Goal: Task Accomplishment & Management: Manage account settings

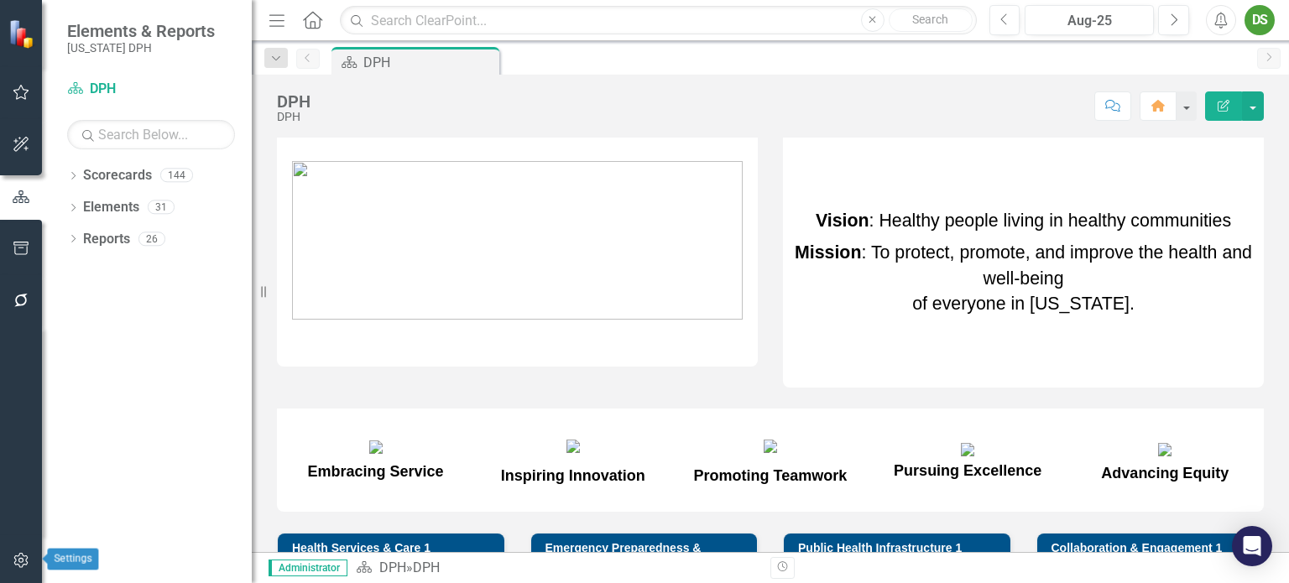
click at [18, 555] on icon "button" at bounding box center [22, 560] width 18 height 13
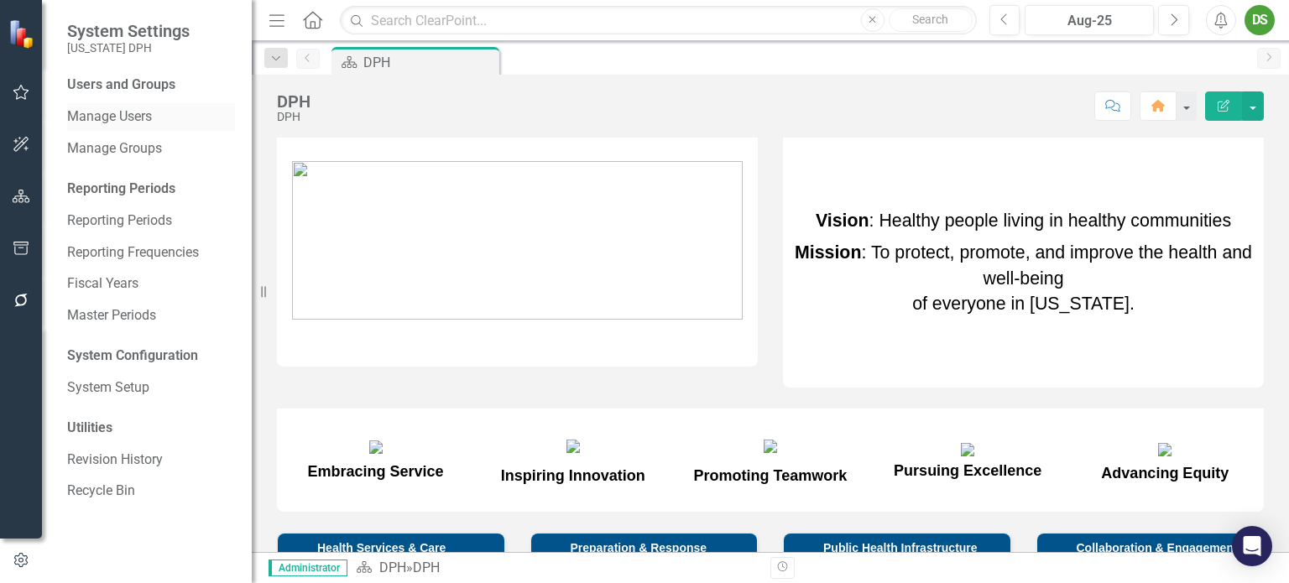
click at [111, 114] on link "Manage Users" at bounding box center [151, 116] width 168 height 19
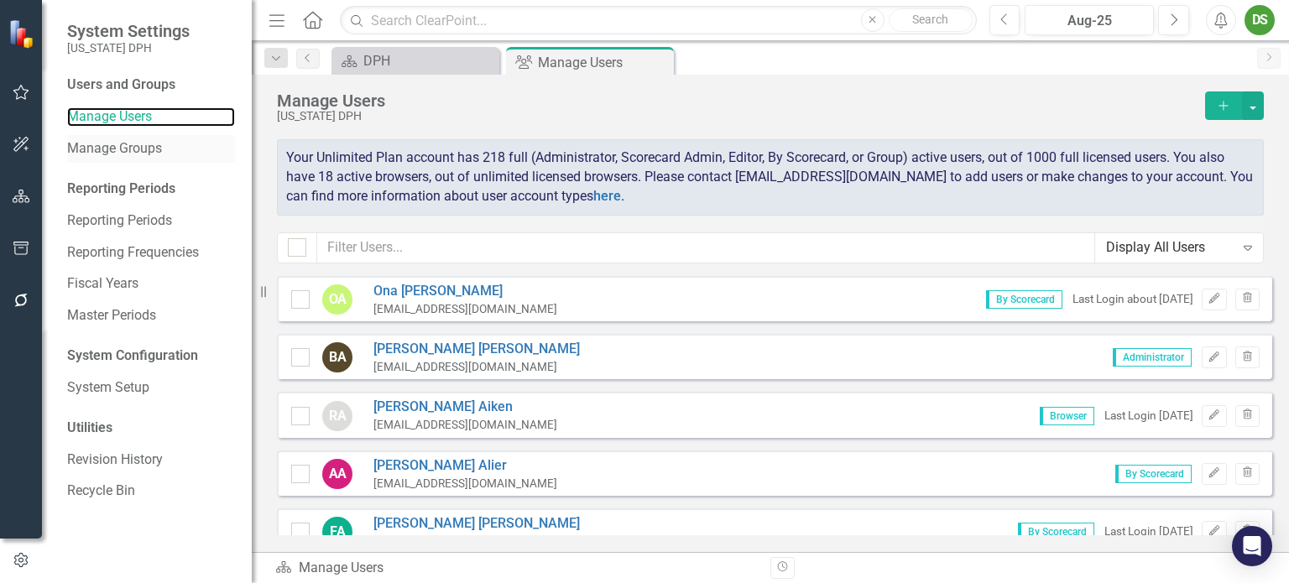
checkbox input "false"
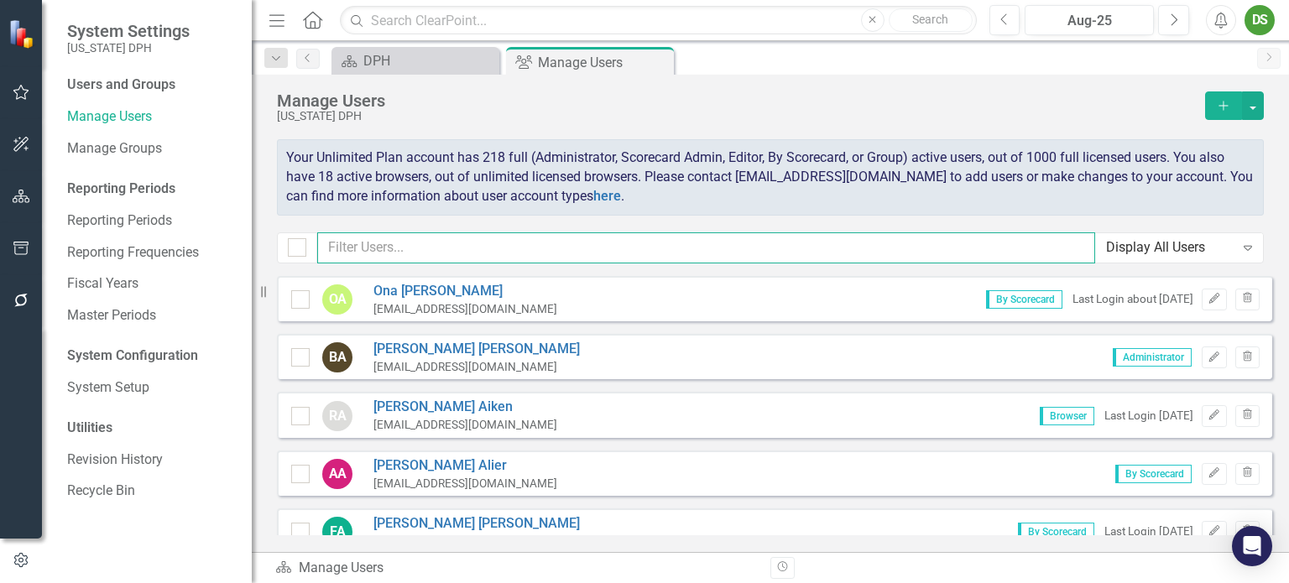
click at [375, 248] on input "text" at bounding box center [706, 247] width 778 height 31
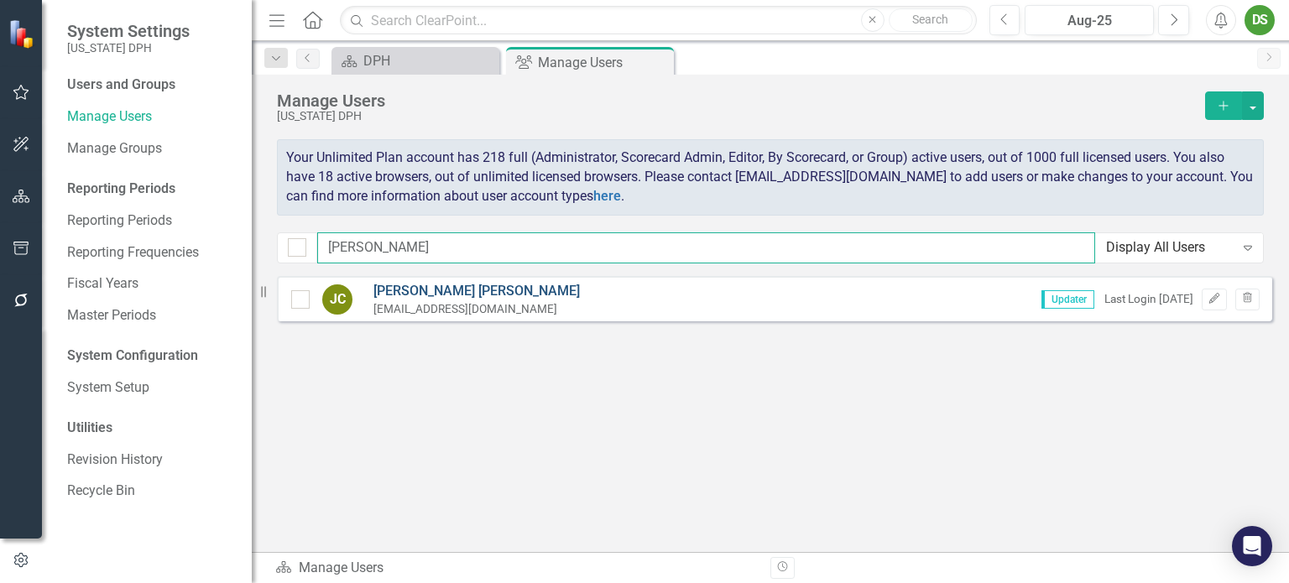
type input "[PERSON_NAME]"
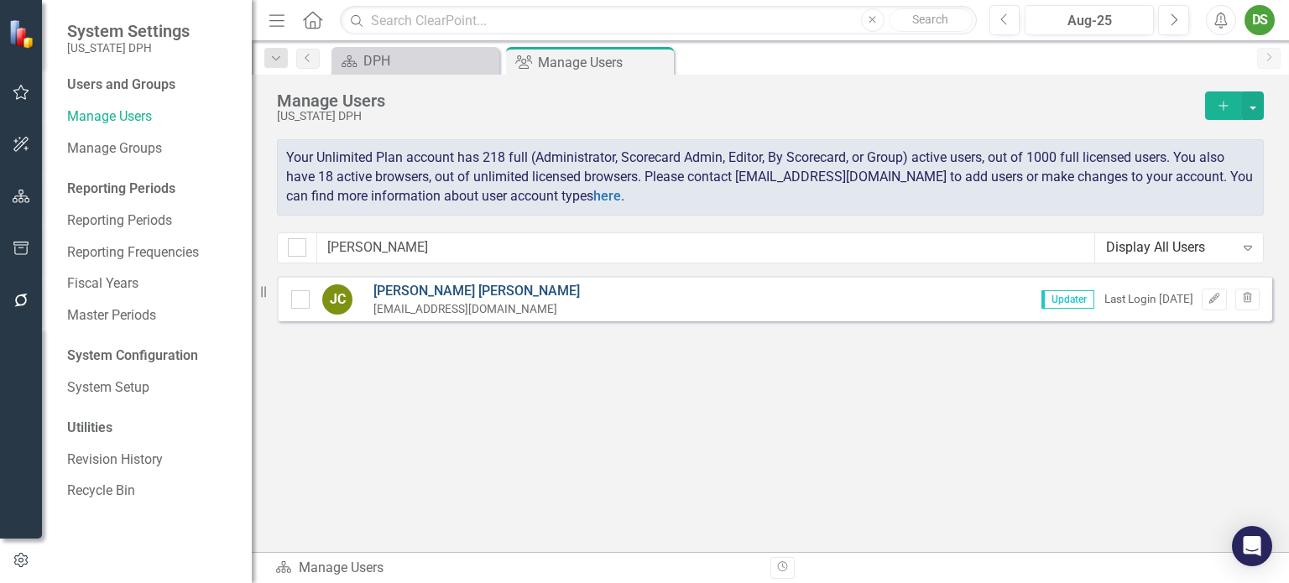
click at [428, 290] on link "[PERSON_NAME]" at bounding box center [476, 291] width 206 height 19
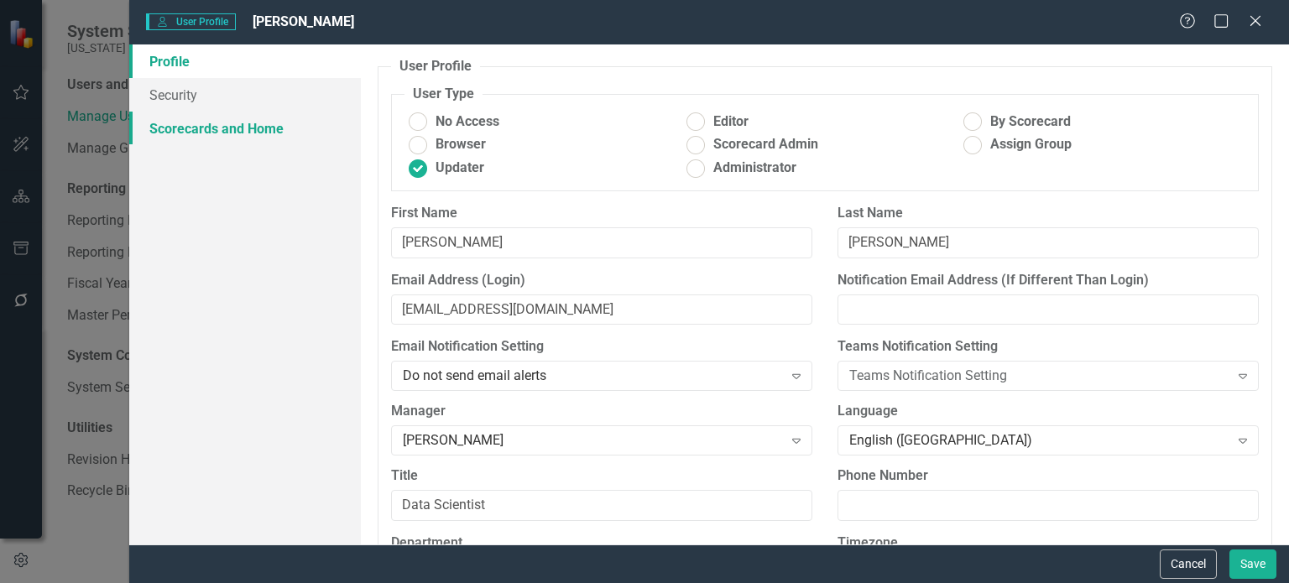
click at [204, 131] on link "Scorecards and Home" at bounding box center [245, 129] width 232 height 34
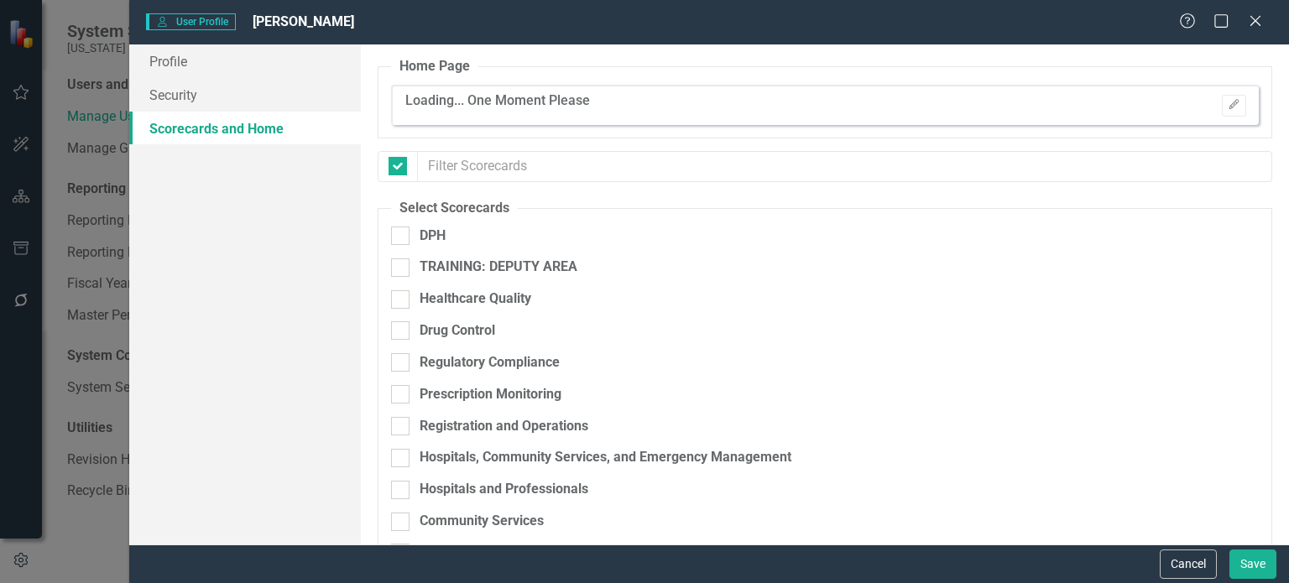
checkbox input "false"
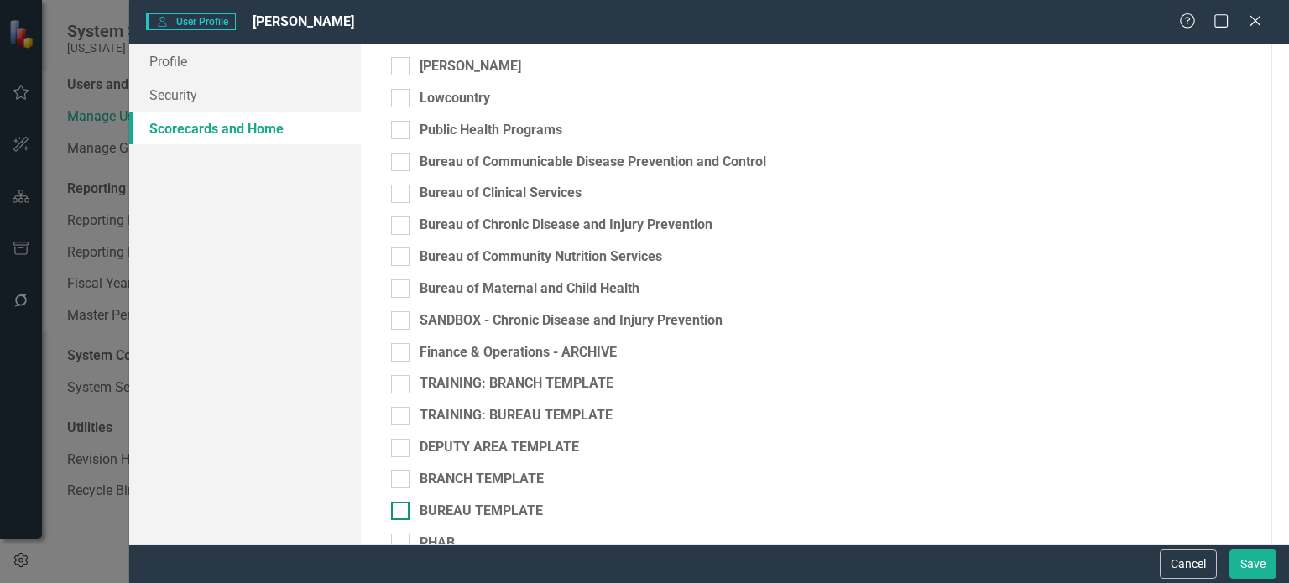
scroll to position [4119, 0]
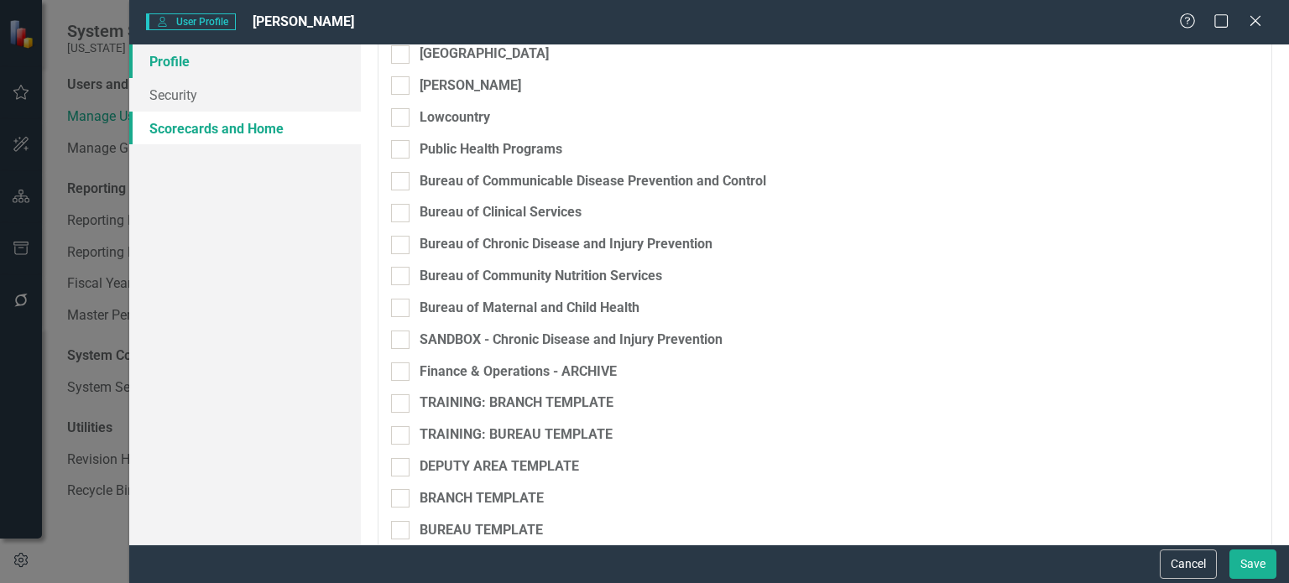
click at [164, 65] on link "Profile" at bounding box center [245, 61] width 232 height 34
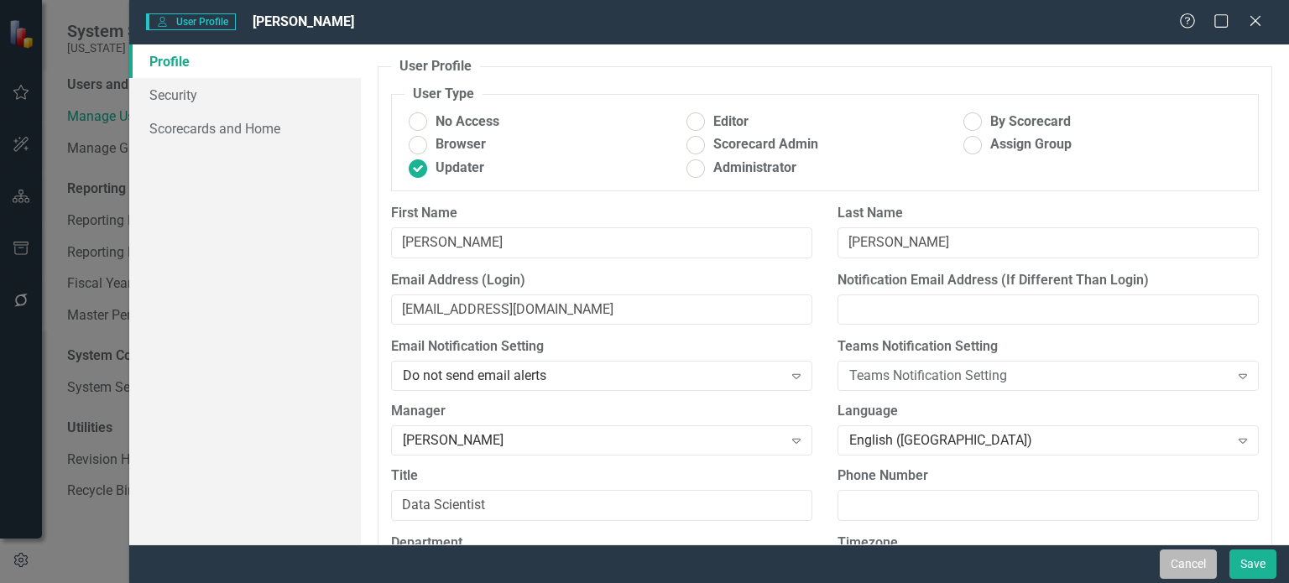
click at [1186, 562] on button "Cancel" at bounding box center [1188, 564] width 57 height 29
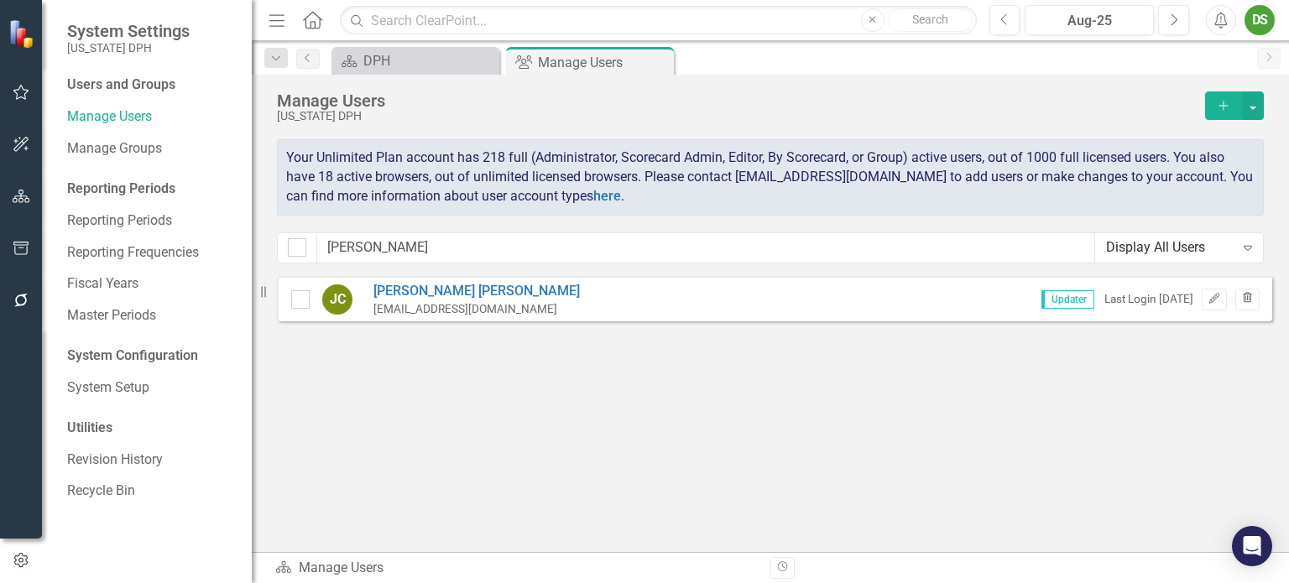
click at [1247, 297] on icon "button" at bounding box center [1247, 298] width 9 height 10
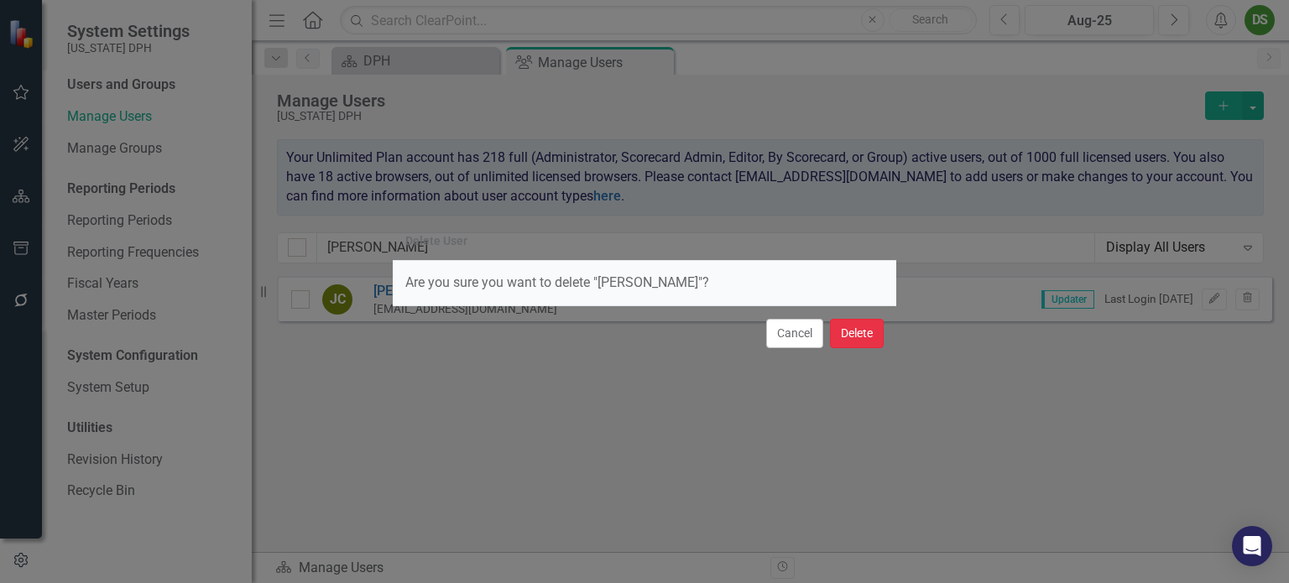
click at [856, 331] on button "Delete" at bounding box center [857, 333] width 54 height 29
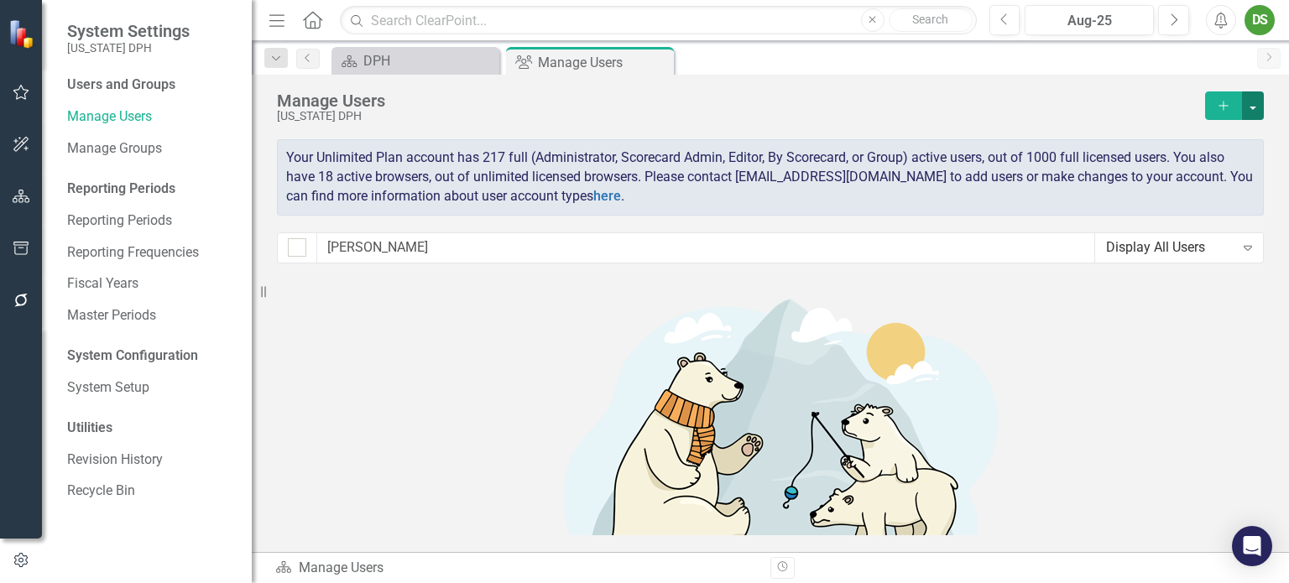
click at [1252, 103] on button "button" at bounding box center [1253, 105] width 22 height 29
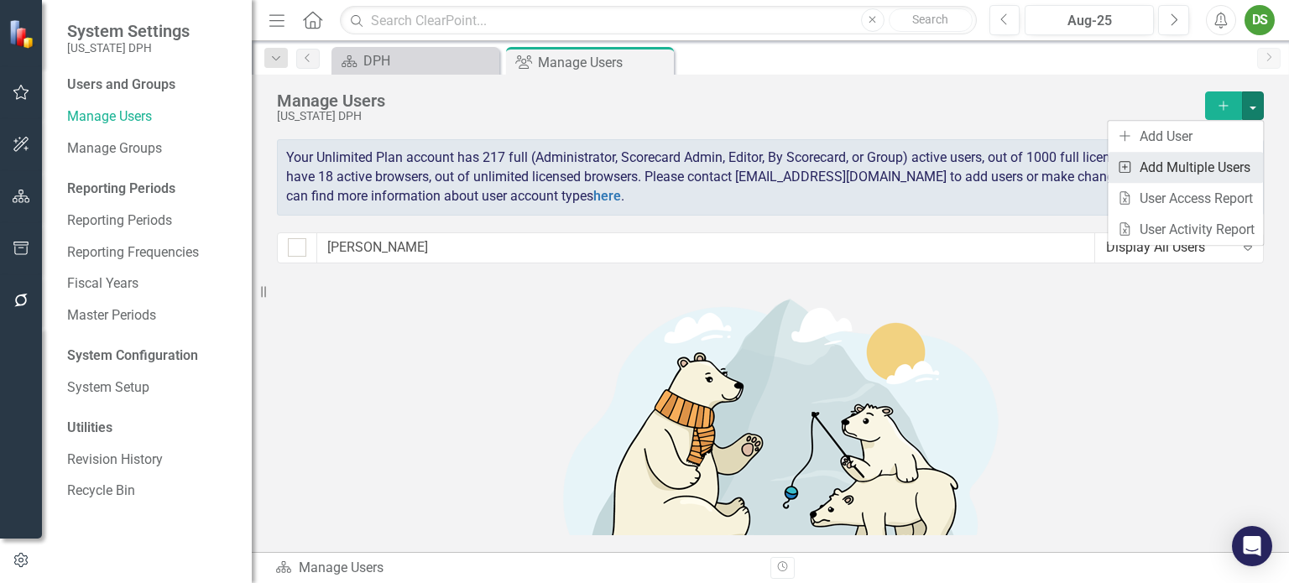
click at [1190, 164] on link "Add Multiple Add Multiple Users" at bounding box center [1185, 167] width 155 height 31
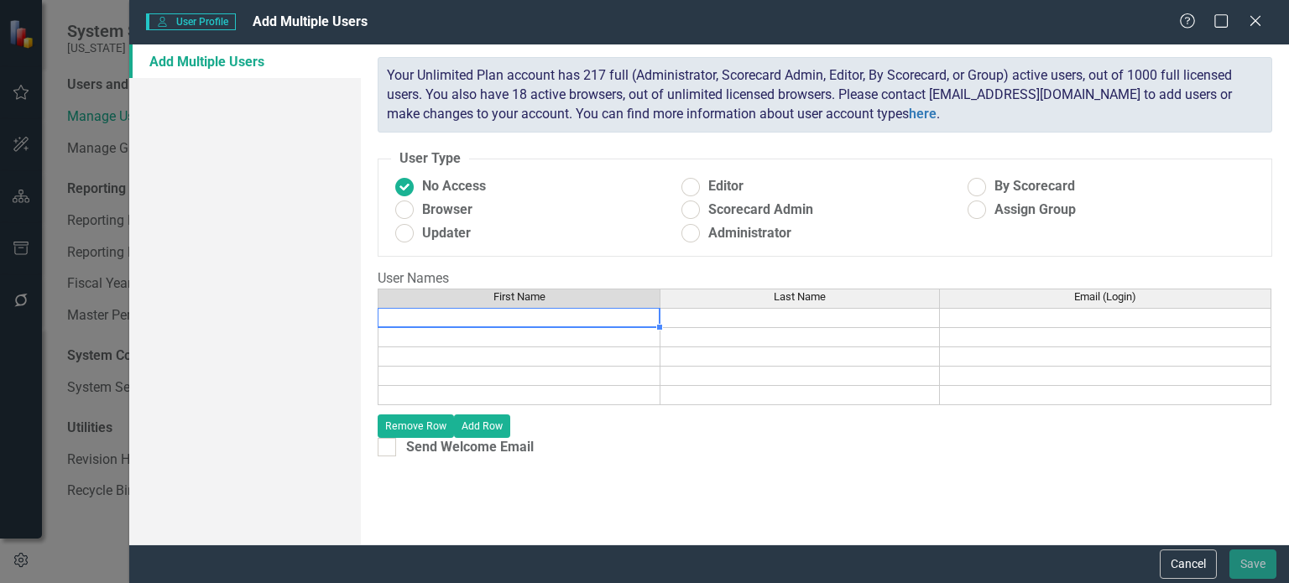
click at [490, 316] on td at bounding box center [519, 318] width 283 height 20
type textarea "Sai"
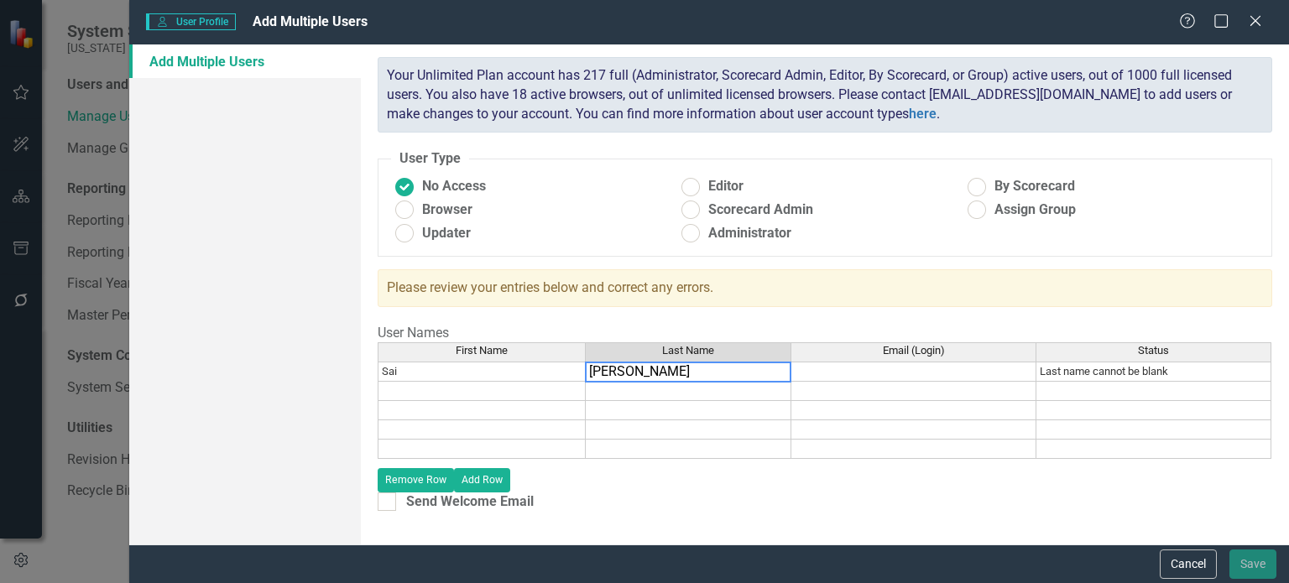
type textarea "[PERSON_NAME]"
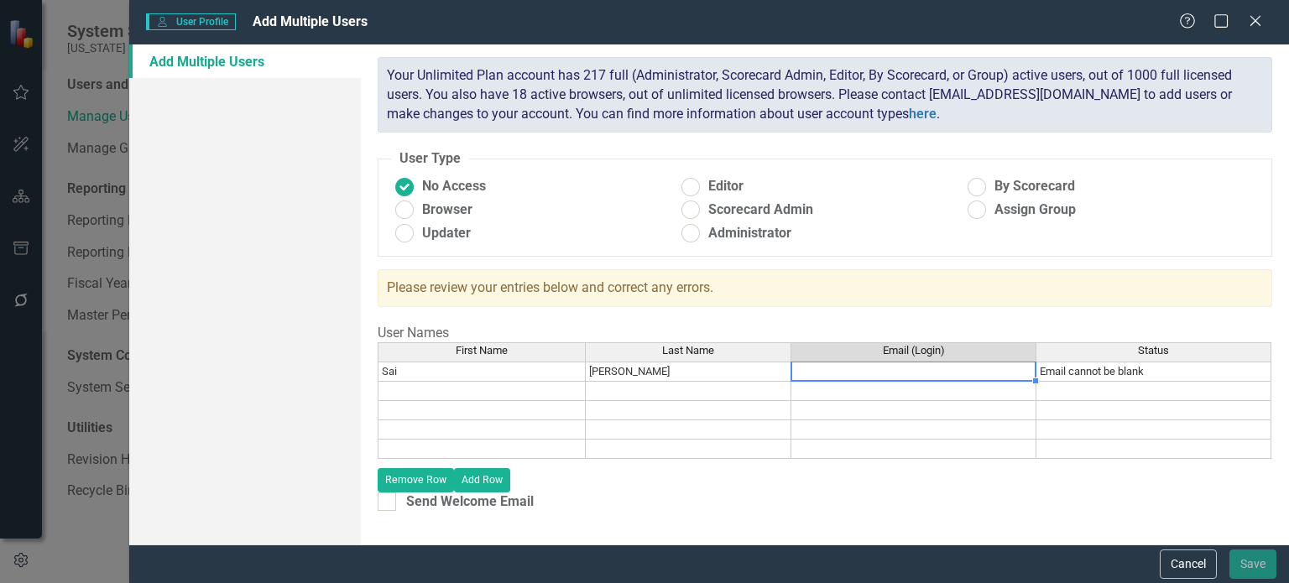
drag, startPoint x: 913, startPoint y: 356, endPoint x: 860, endPoint y: 355, distance: 52.9
click at [860, 362] on td at bounding box center [913, 372] width 245 height 20
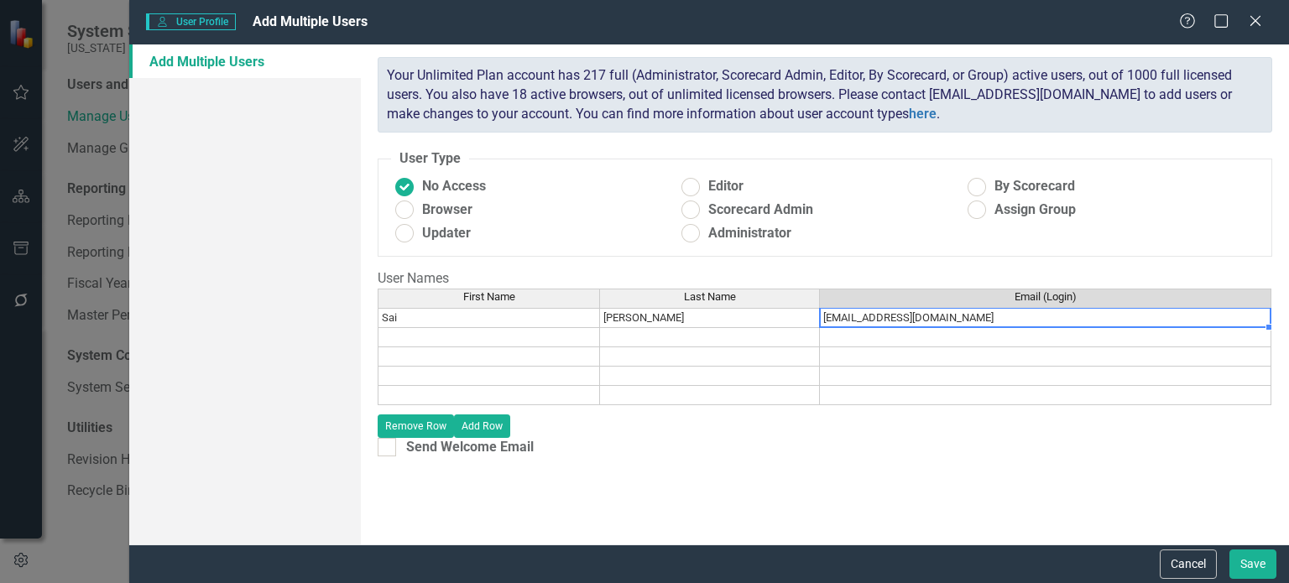
click at [406, 334] on td at bounding box center [489, 337] width 222 height 19
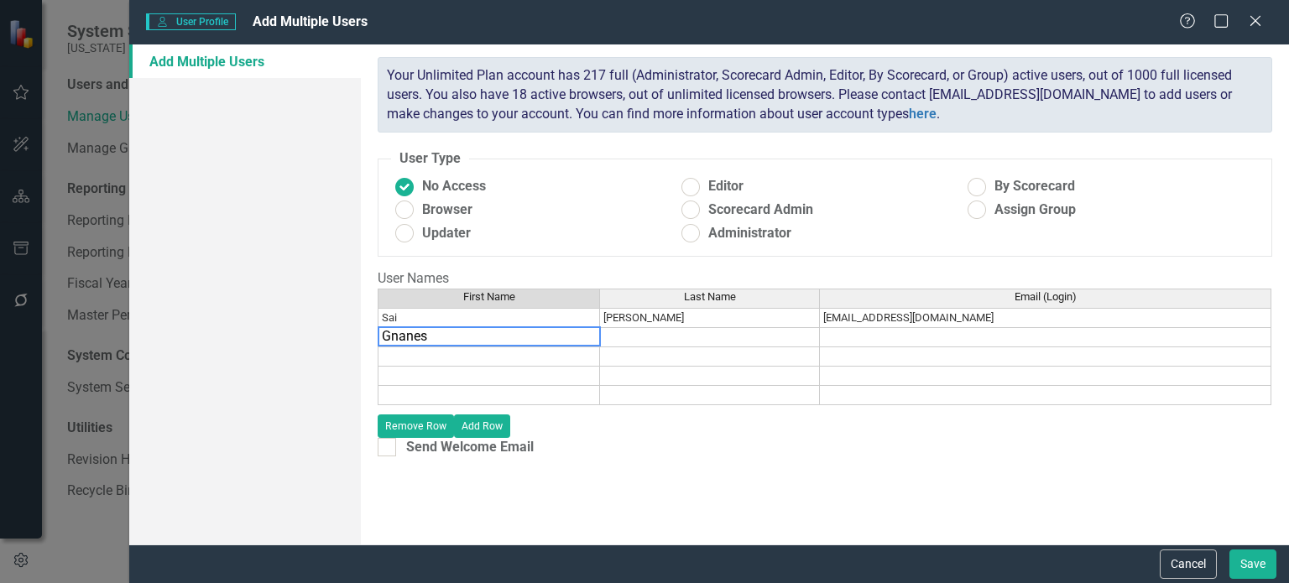
type textarea "[PERSON_NAME]"
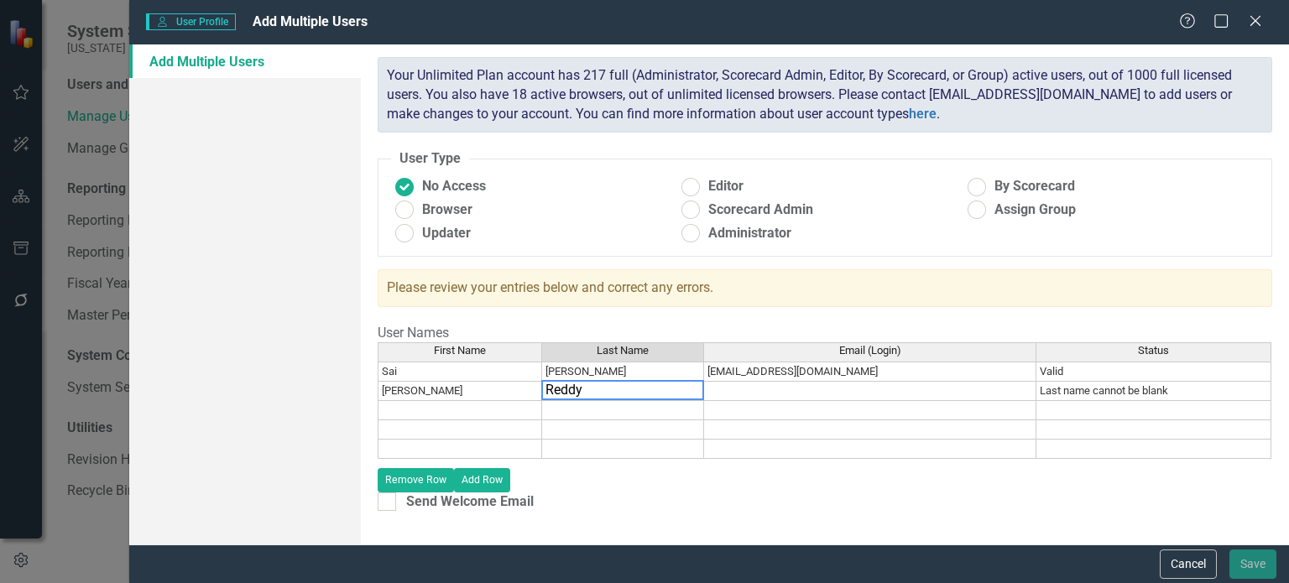
type textarea "Reddy"
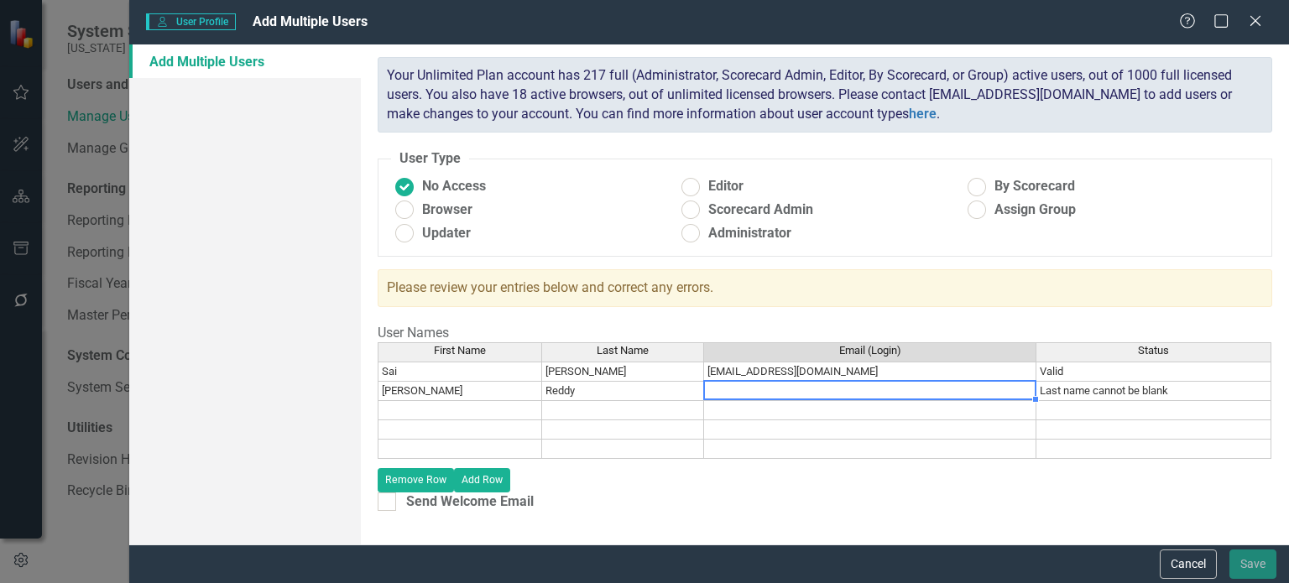
click at [792, 382] on td at bounding box center [870, 391] width 332 height 19
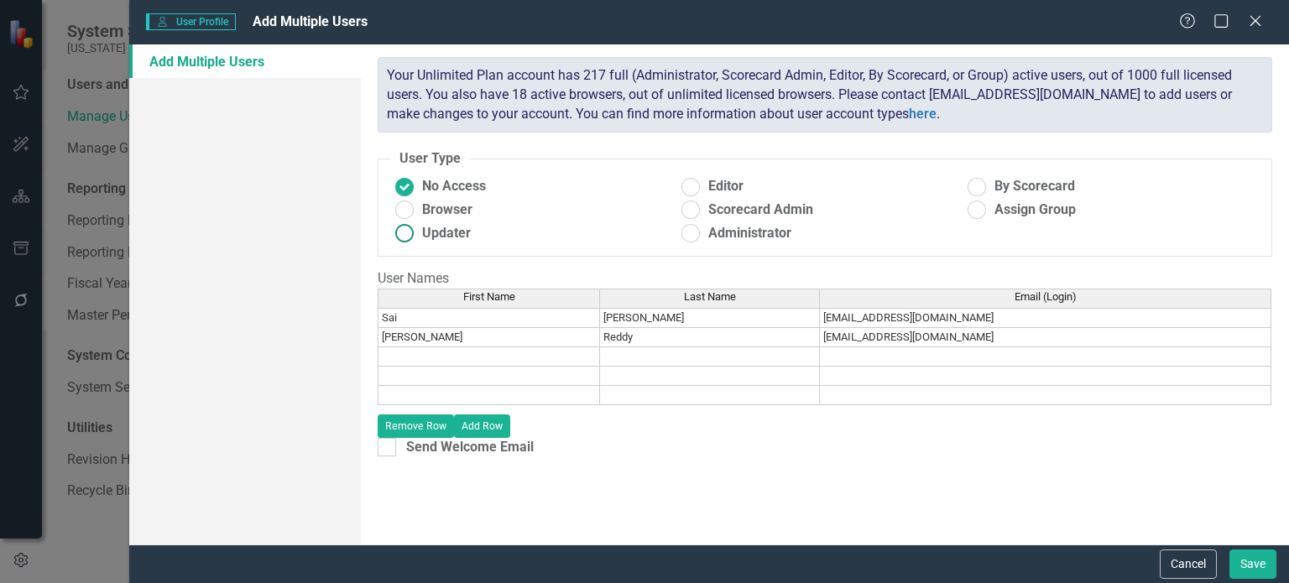
click at [404, 237] on ins at bounding box center [405, 234] width 26 height 26
click at [404, 237] on input "Updater" at bounding box center [405, 234] width 26 height 26
radio input "true"
click at [176, 129] on link "Scorecards" at bounding box center [245, 129] width 232 height 34
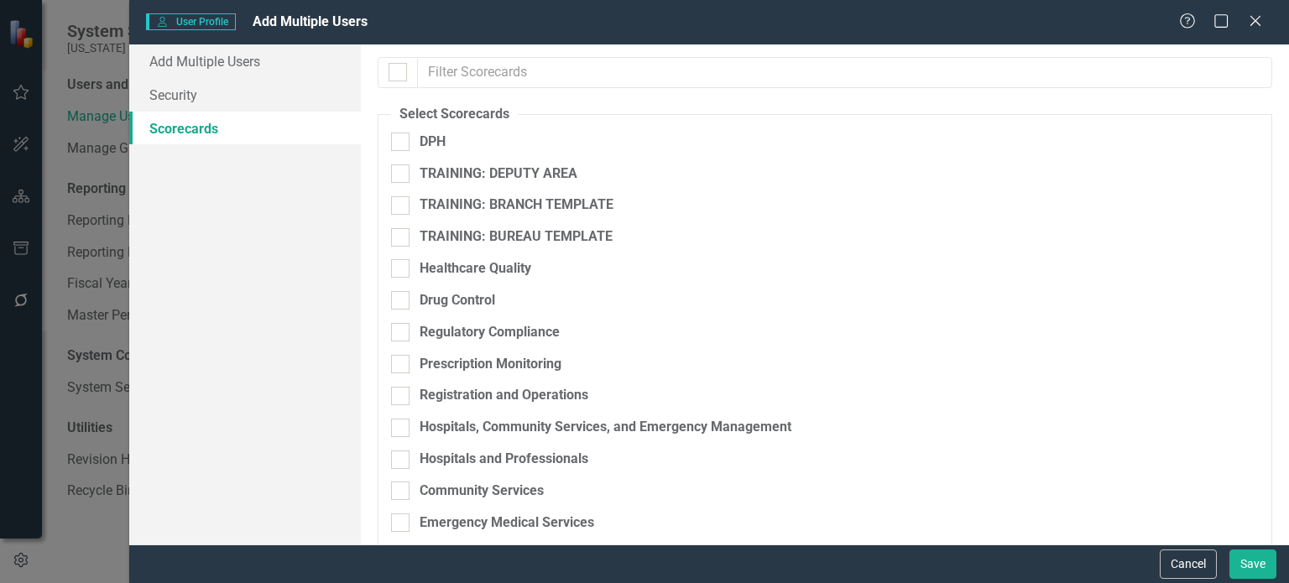
checkbox input "false"
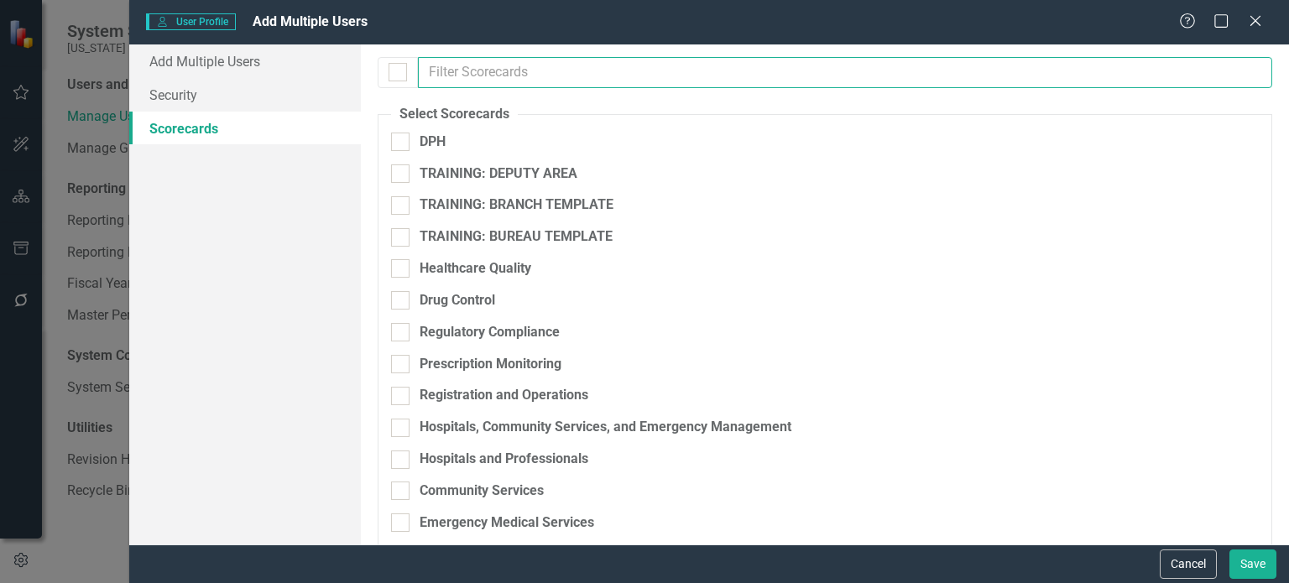
click at [490, 69] on input "text" at bounding box center [845, 72] width 854 height 31
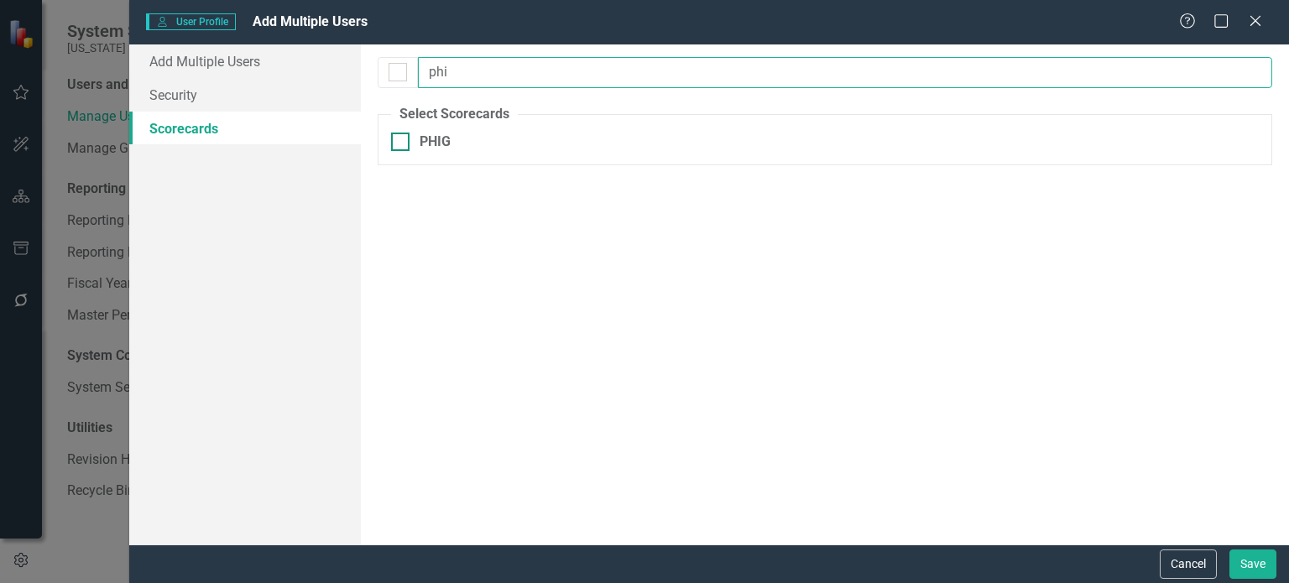
type input "phi"
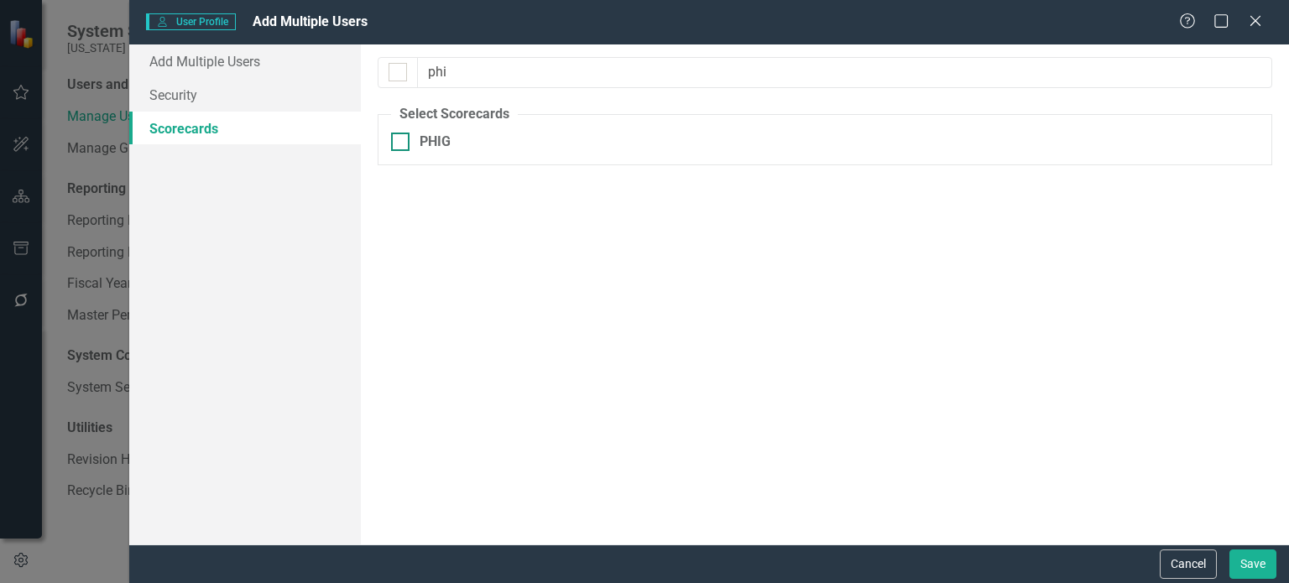
click at [398, 143] on input "PHIG" at bounding box center [396, 138] width 11 height 11
checkbox input "true"
click at [1251, 563] on button "Save" at bounding box center [1252, 564] width 47 height 29
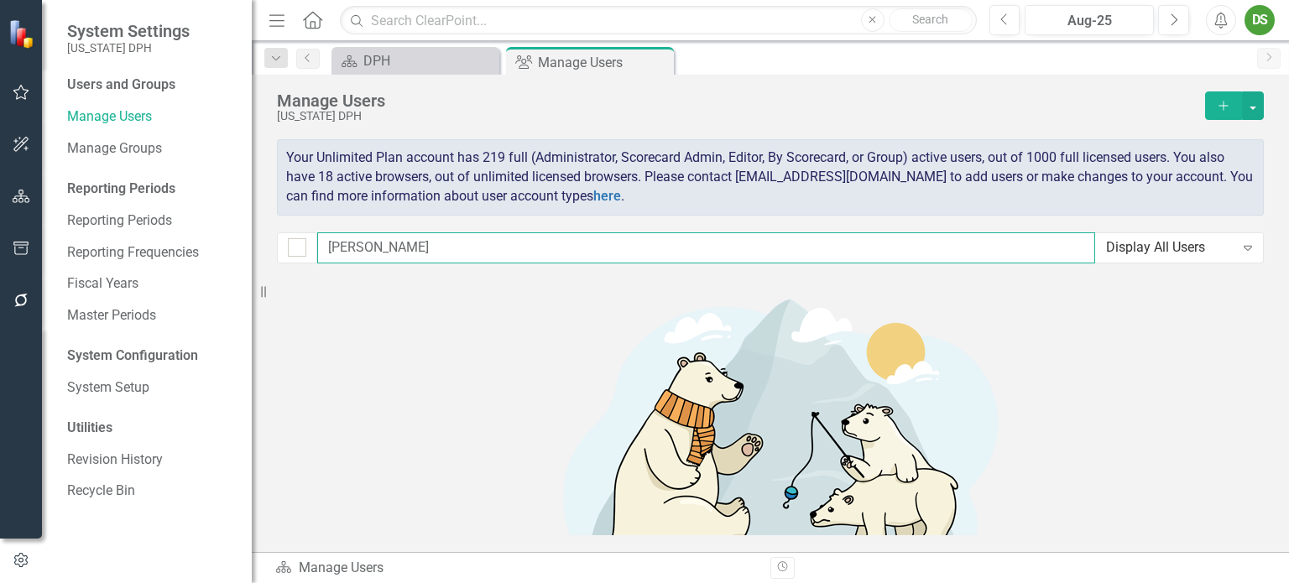
click at [396, 244] on input "[PERSON_NAME]" at bounding box center [706, 247] width 778 height 31
type input "[PERSON_NAME]"
checkbox input "false"
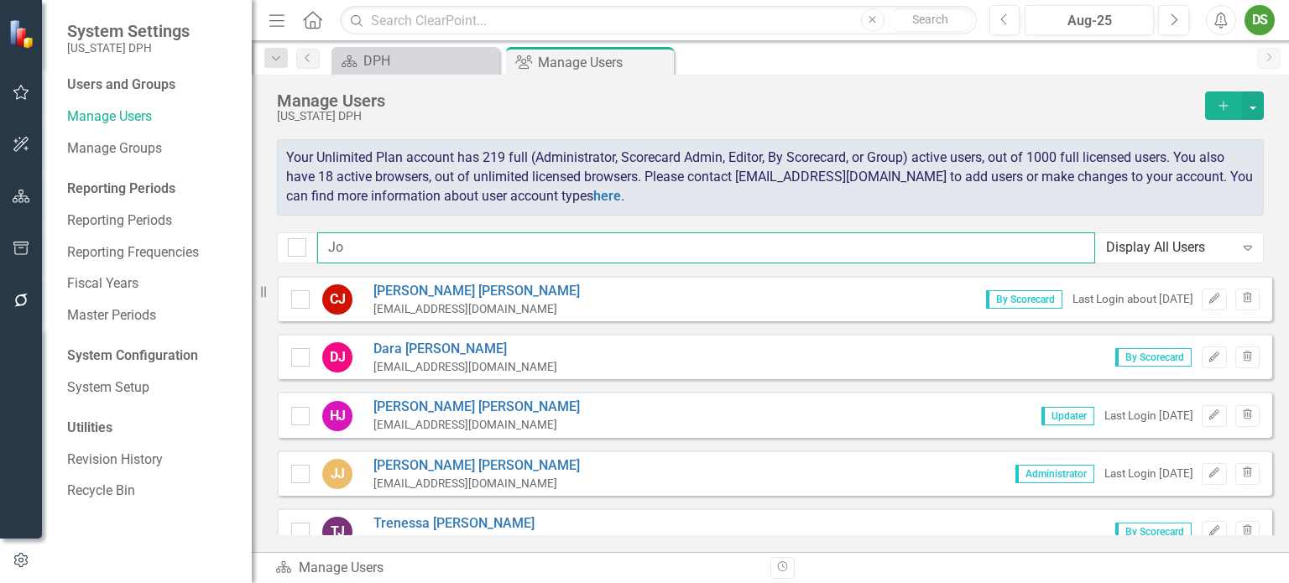
type input "J"
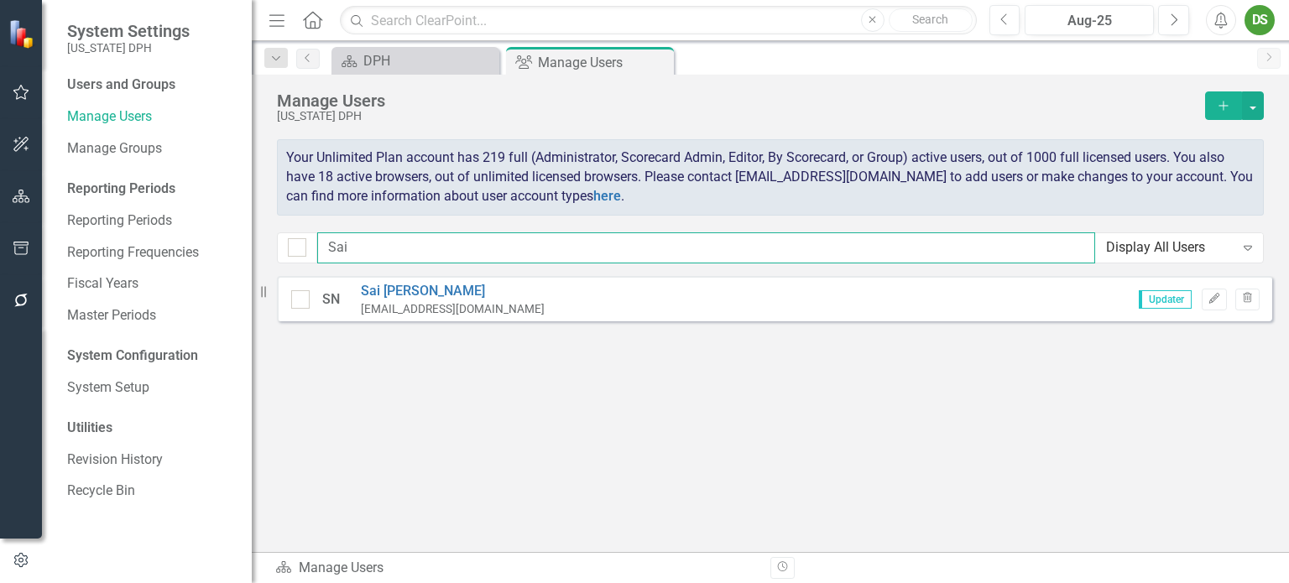
type input "Sai"
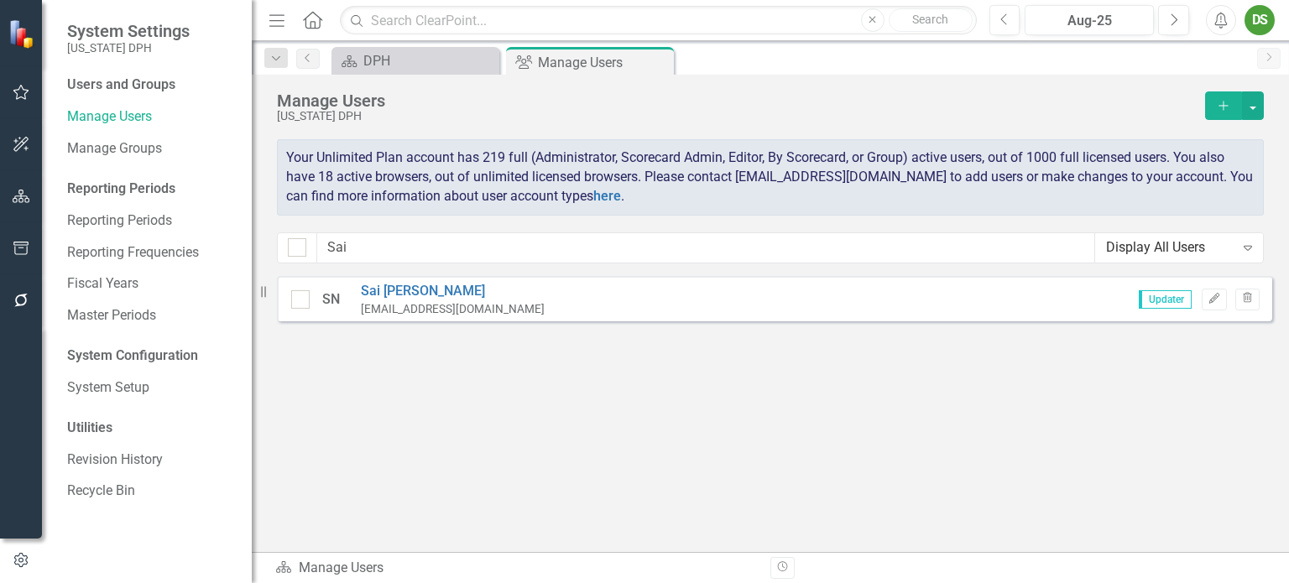
click at [409, 279] on div "SN [PERSON_NAME] [PERSON_NAME][EMAIL_ADDRESS][DOMAIN_NAME] Updater Edit Trash" at bounding box center [774, 298] width 995 height 45
click at [413, 293] on link "[PERSON_NAME]" at bounding box center [453, 291] width 184 height 19
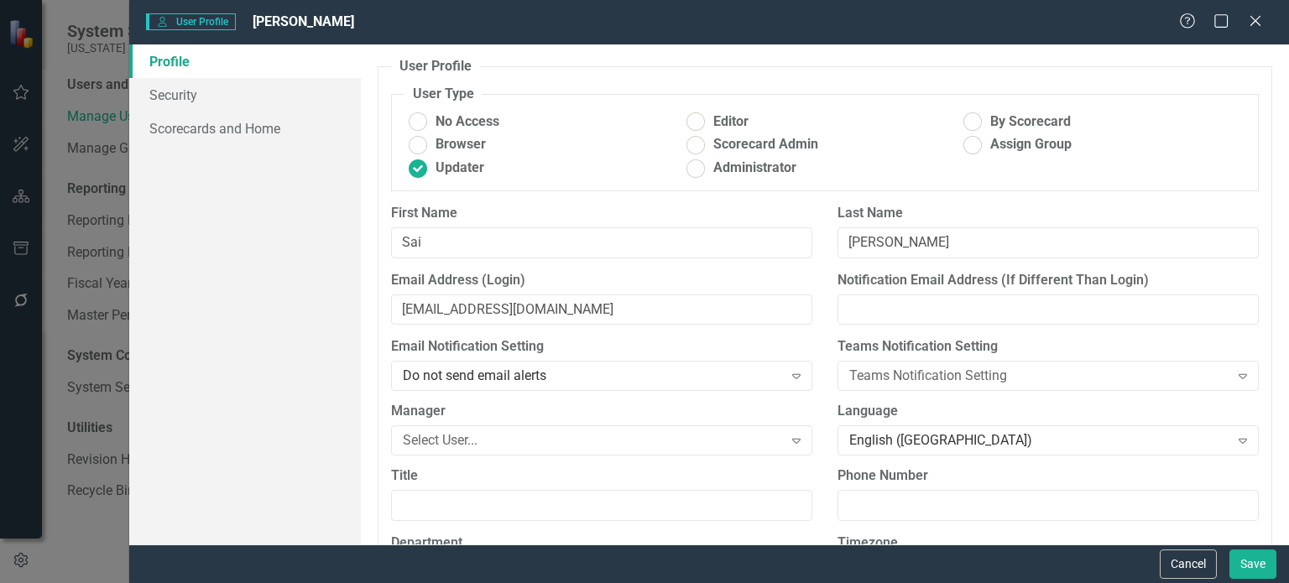
scroll to position [0, 0]
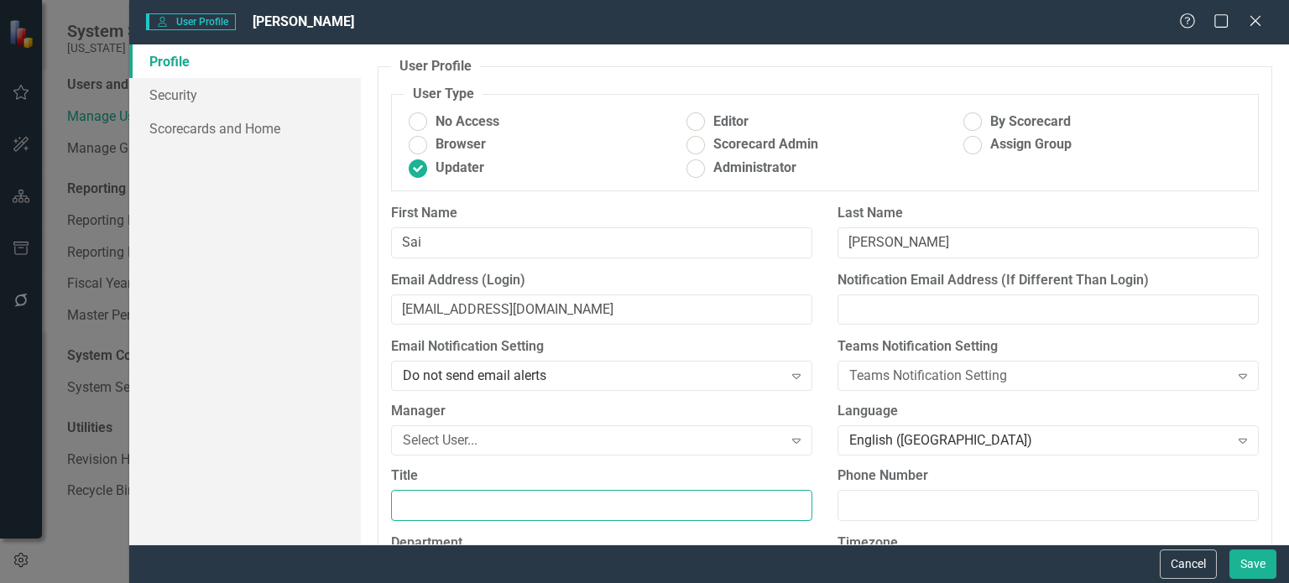
click at [448, 505] on input "Title" at bounding box center [601, 505] width 421 height 31
paste input "Application Developer II"
type input "Application Developer II"
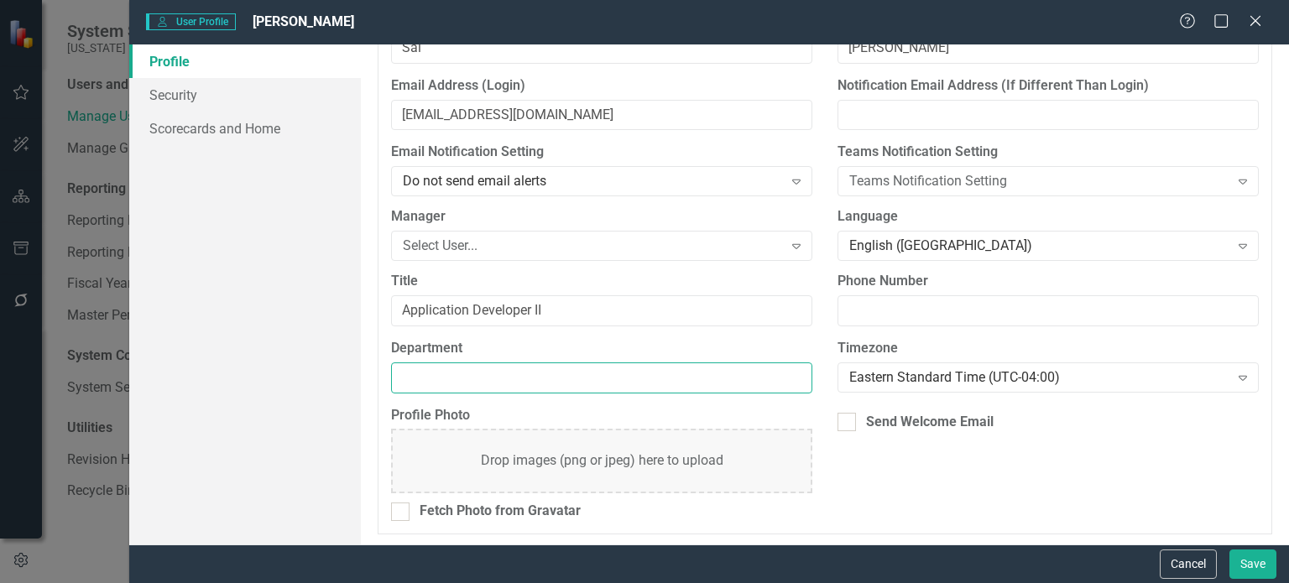
click at [510, 376] on input "Department" at bounding box center [601, 377] width 421 height 31
paste input "OIT - Office of Information Technology (OIT)"
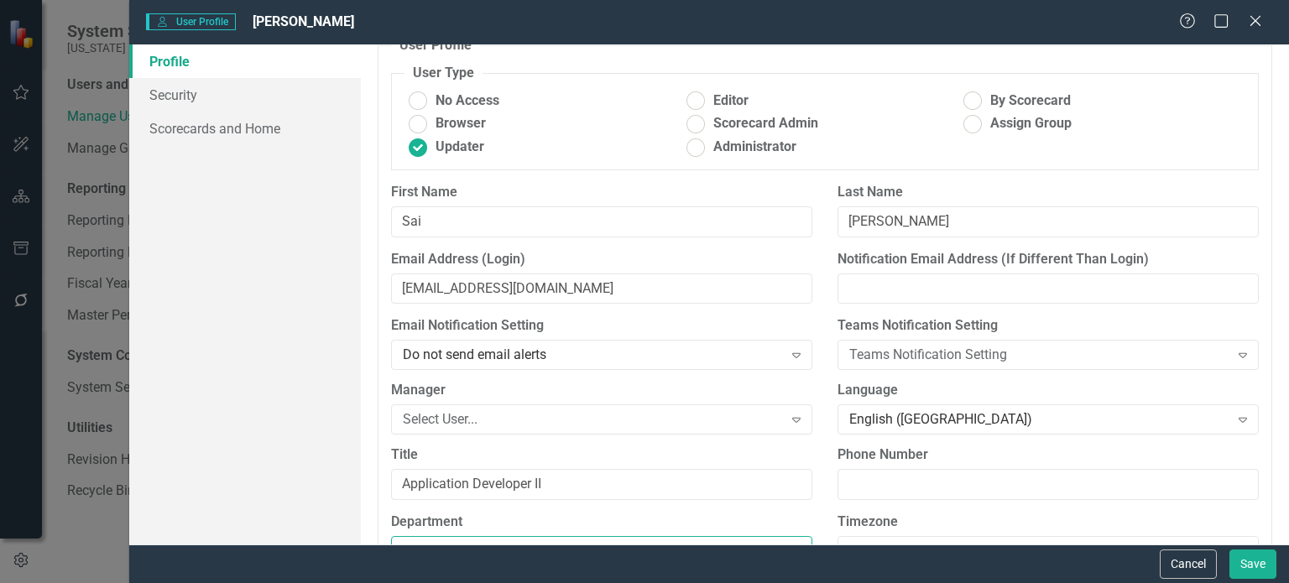
scroll to position [0, 0]
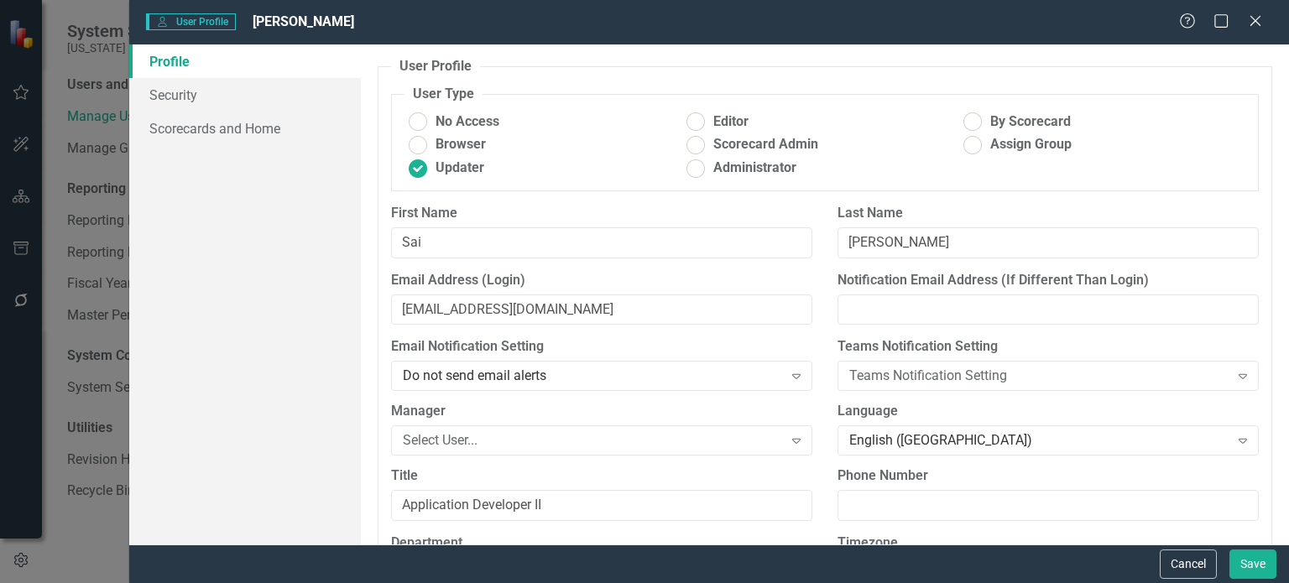
type input "OIT - Office of Information Technology (OIT)"
click at [515, 440] on div "Select User..." at bounding box center [592, 440] width 379 height 19
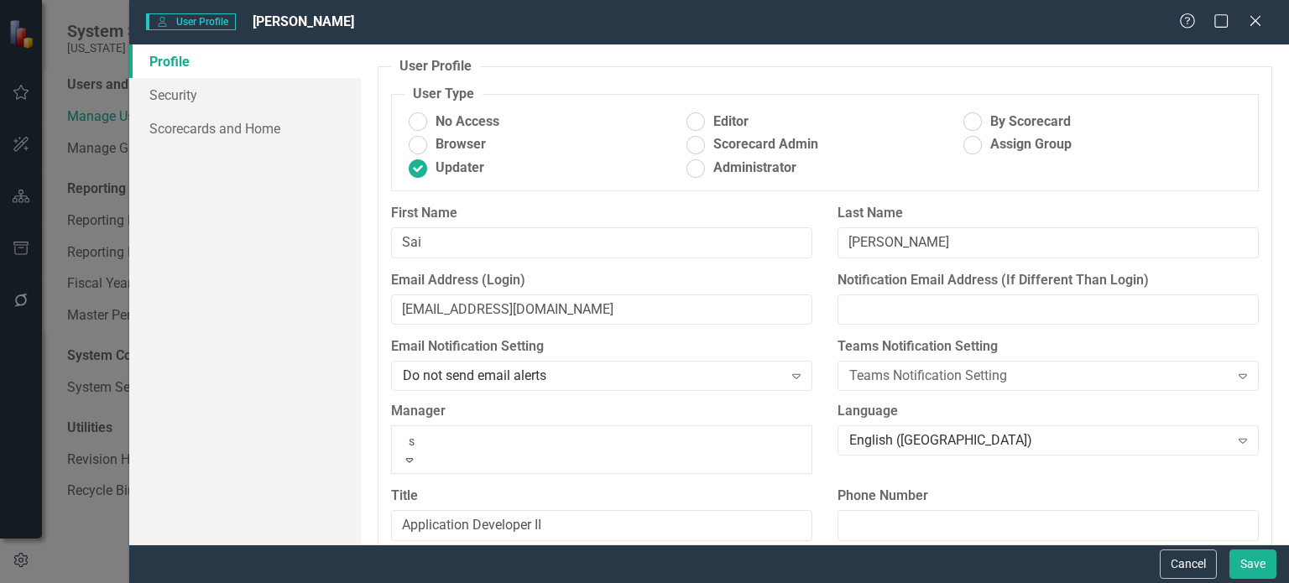
type input "se"
click at [169, 582] on span "Se th [DEMOGRAPHIC_DATA]" at bounding box center [84, 592] width 169 height 16
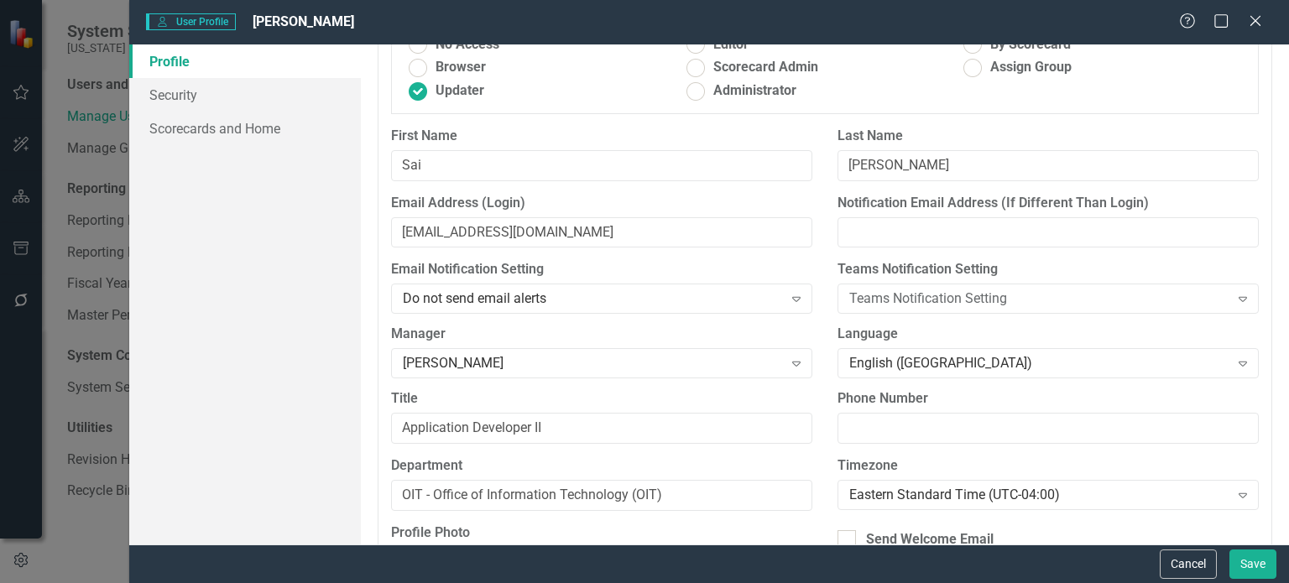
scroll to position [96, 0]
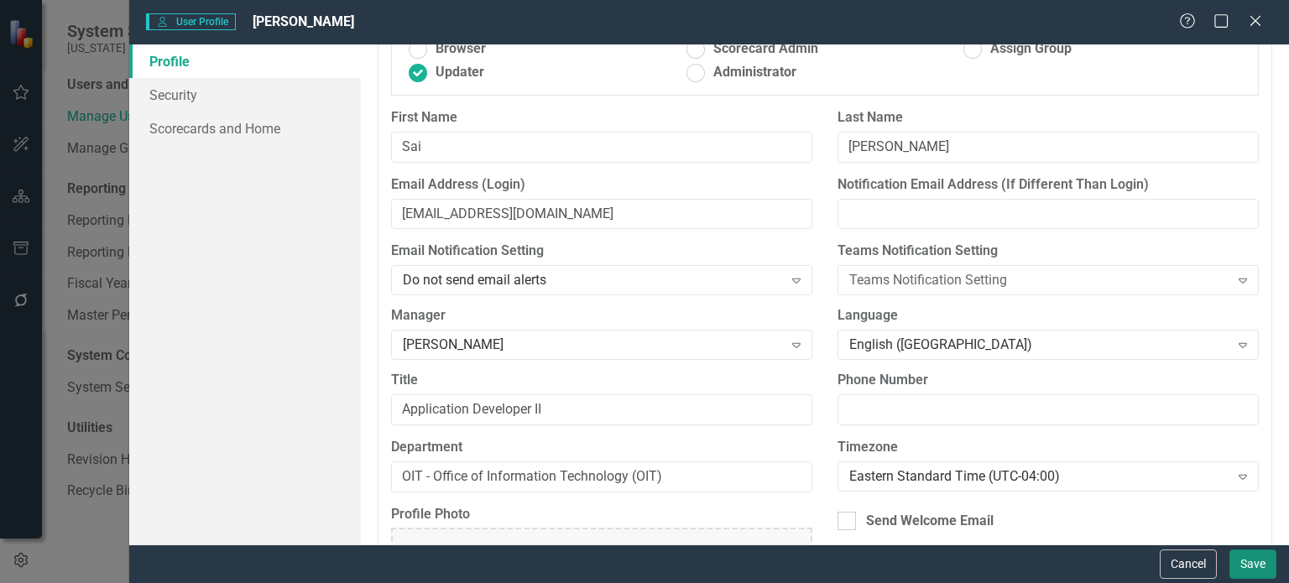
click at [1257, 563] on button "Save" at bounding box center [1252, 564] width 47 height 29
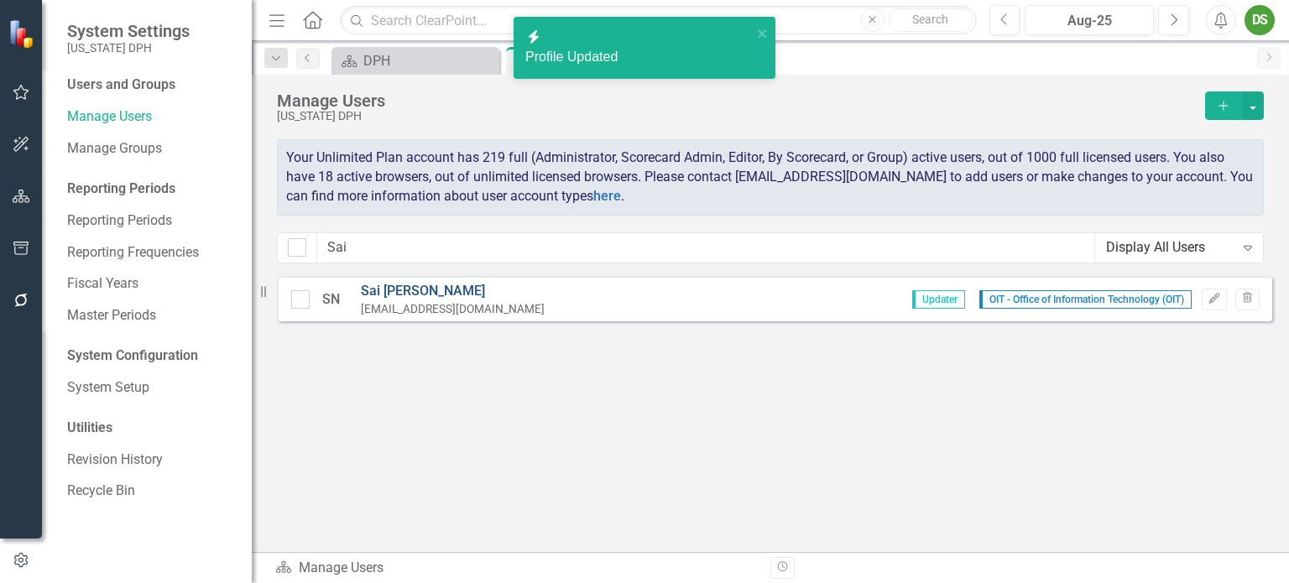
click at [422, 291] on link "[PERSON_NAME]" at bounding box center [453, 291] width 184 height 19
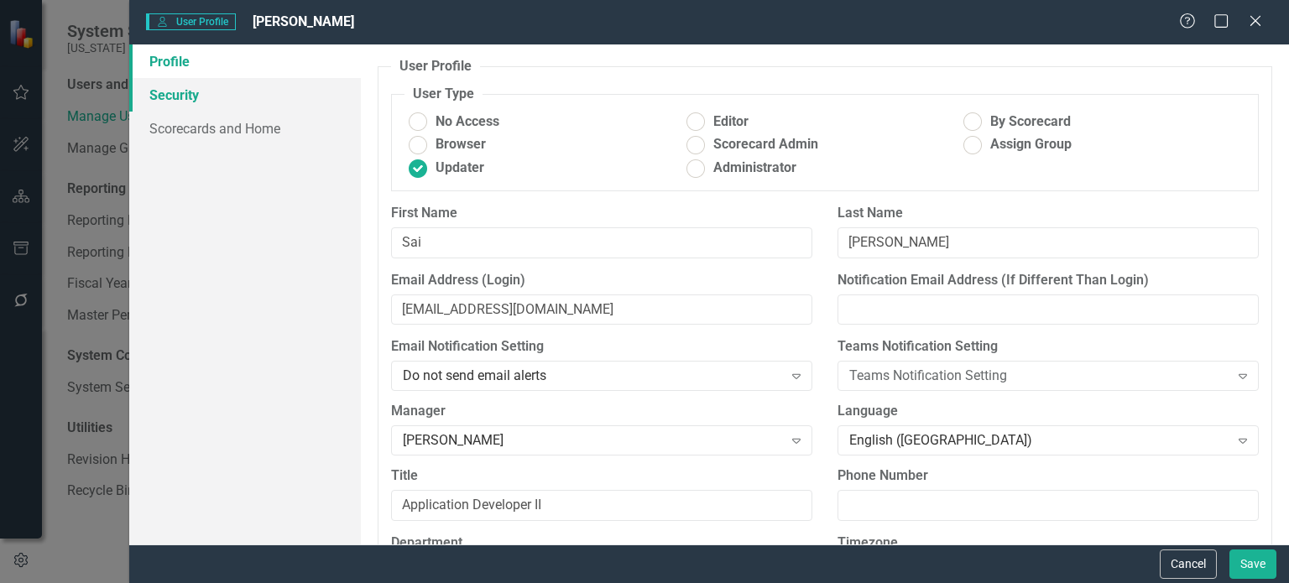
click at [178, 96] on link "Security" at bounding box center [245, 95] width 232 height 34
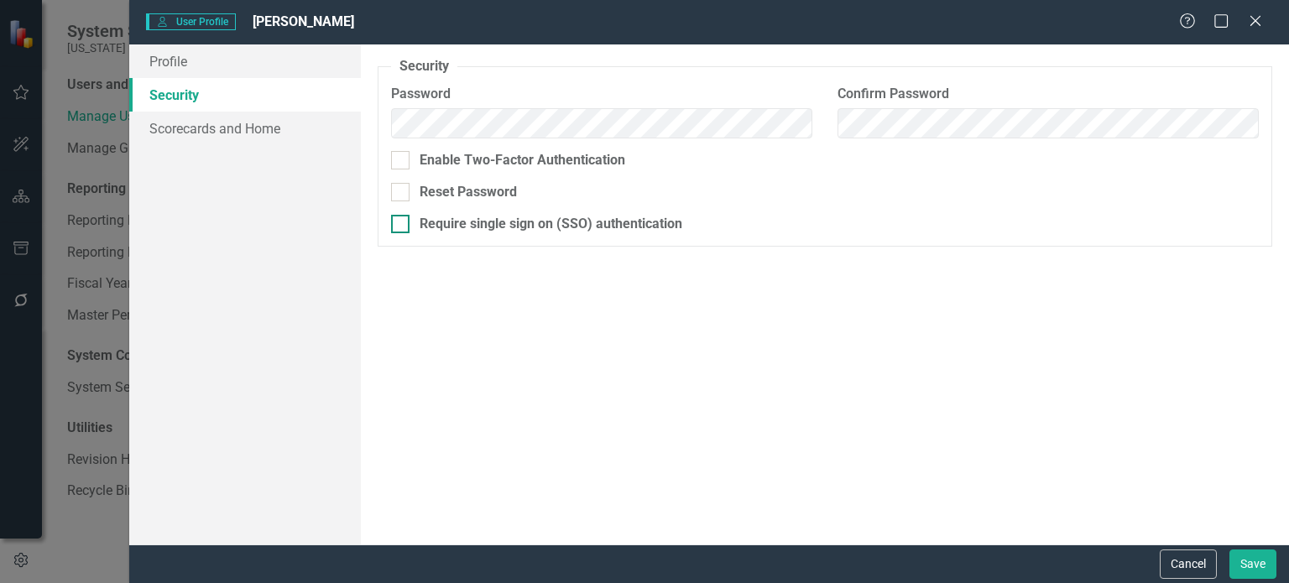
click at [403, 229] on div at bounding box center [400, 224] width 18 height 18
click at [402, 226] on input "Require single sign on (SSO) authentication" at bounding box center [396, 220] width 11 height 11
checkbox input "true"
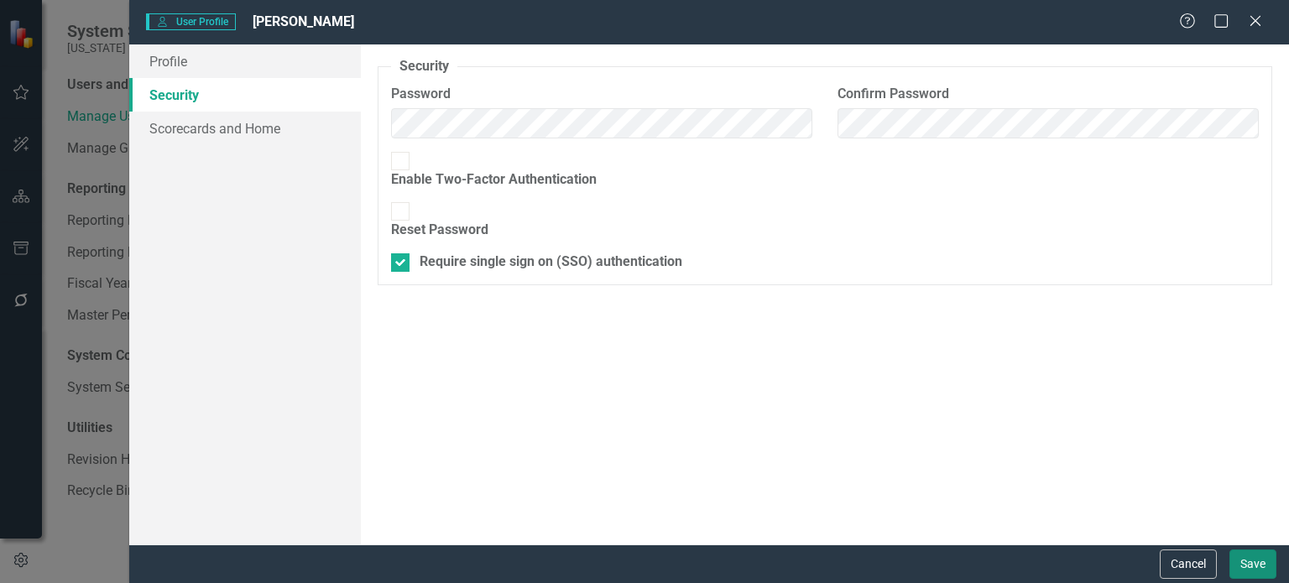
click at [1245, 559] on button "Save" at bounding box center [1252, 564] width 47 height 29
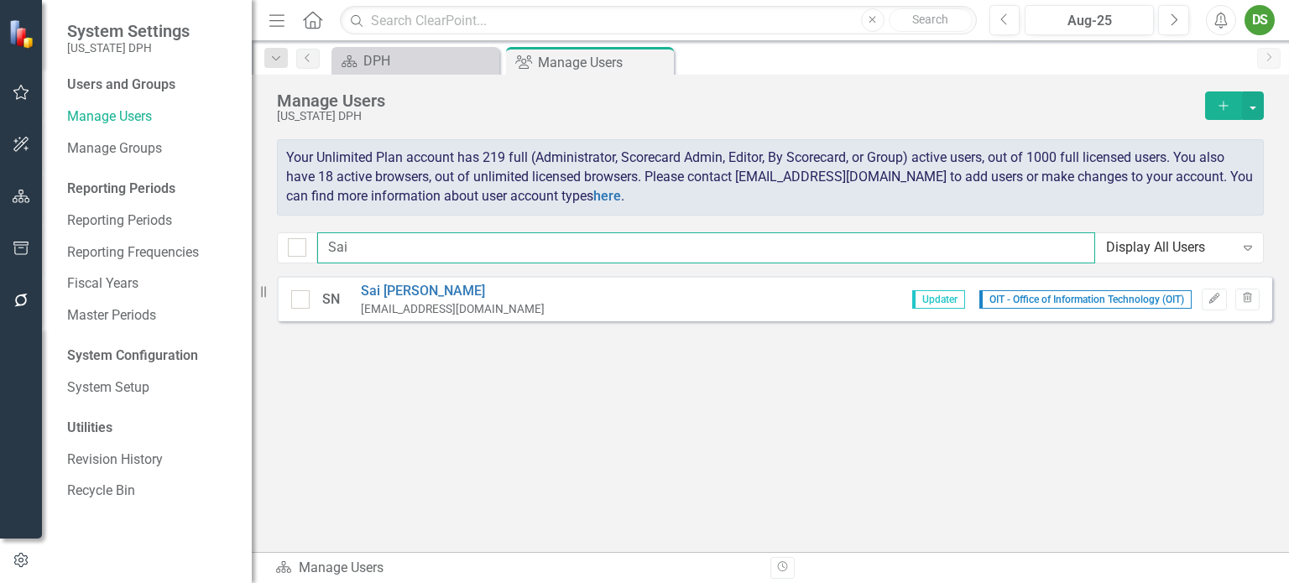
click at [389, 241] on input "Sai" at bounding box center [706, 247] width 778 height 31
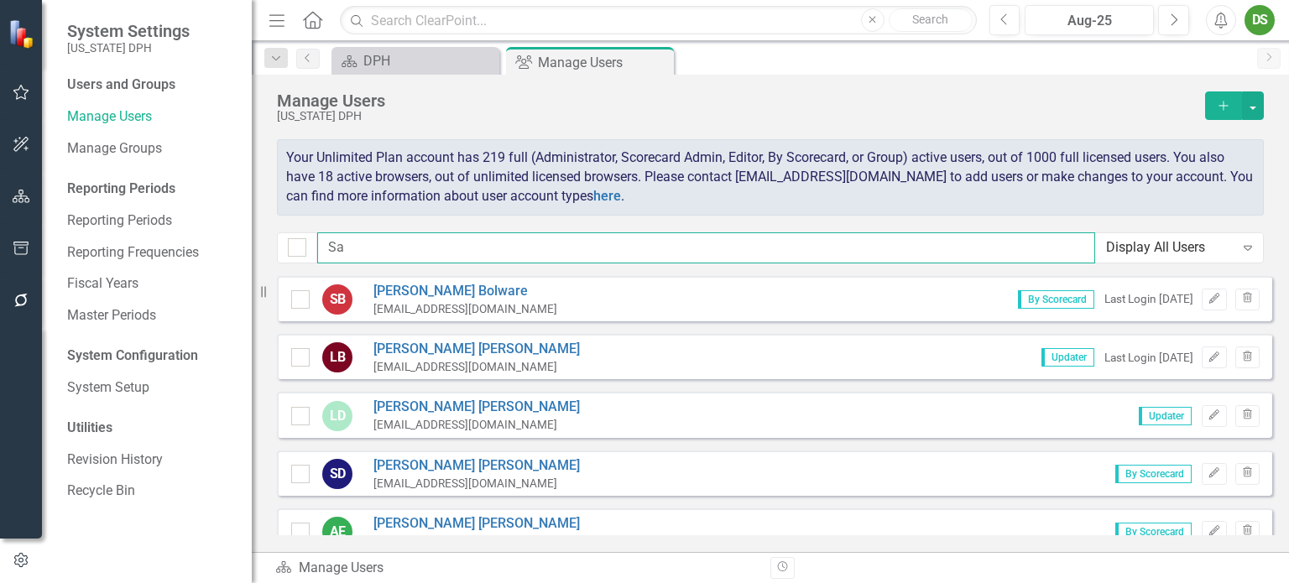
type input "S"
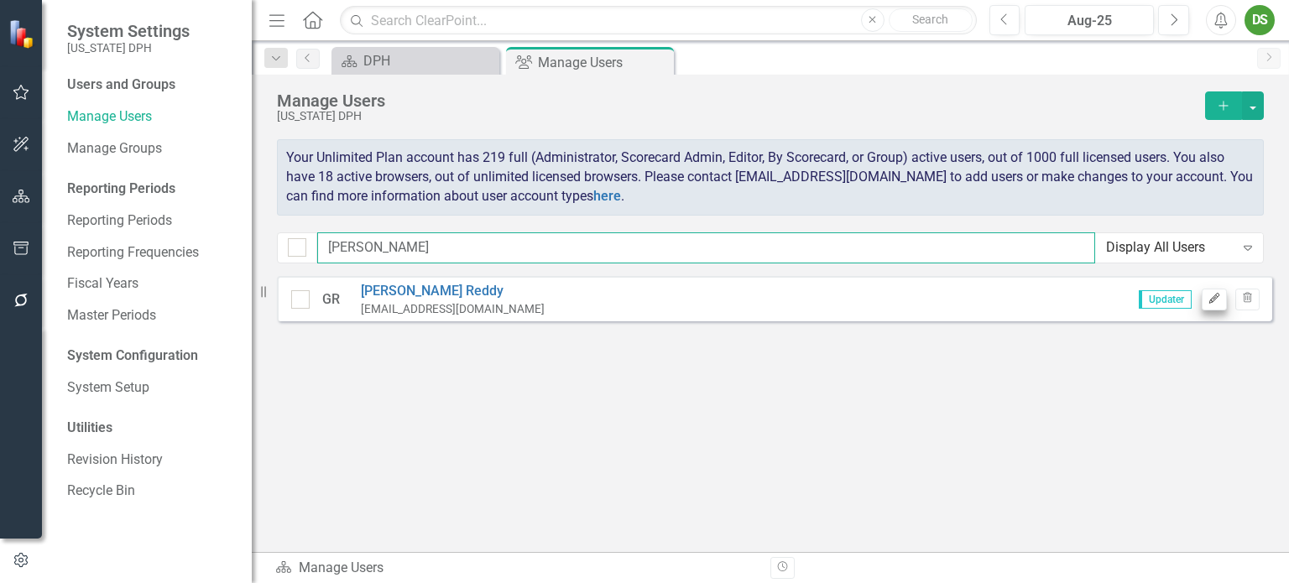
type input "[PERSON_NAME]"
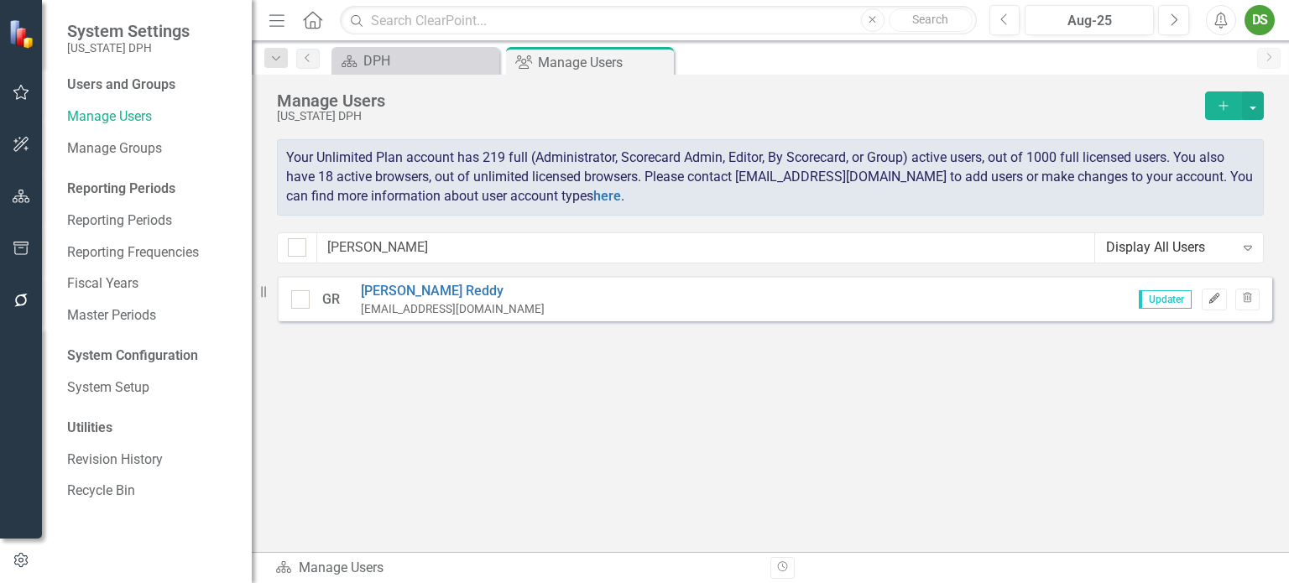
click at [1209, 296] on icon "Edit" at bounding box center [1213, 299] width 13 height 10
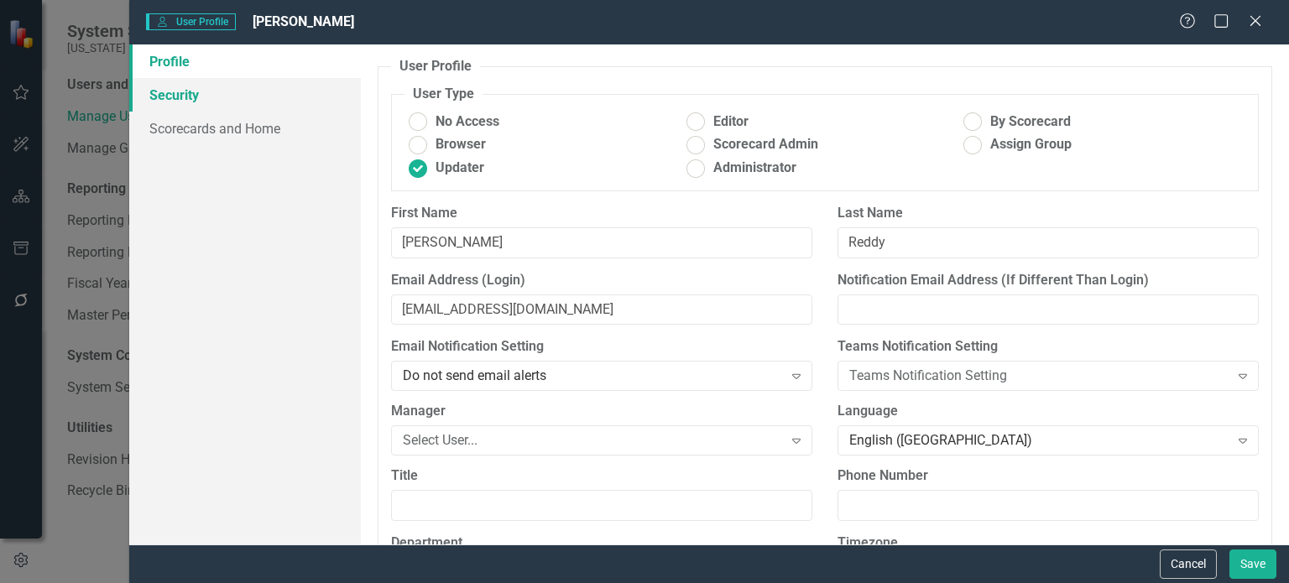
click at [174, 92] on link "Security" at bounding box center [245, 95] width 232 height 34
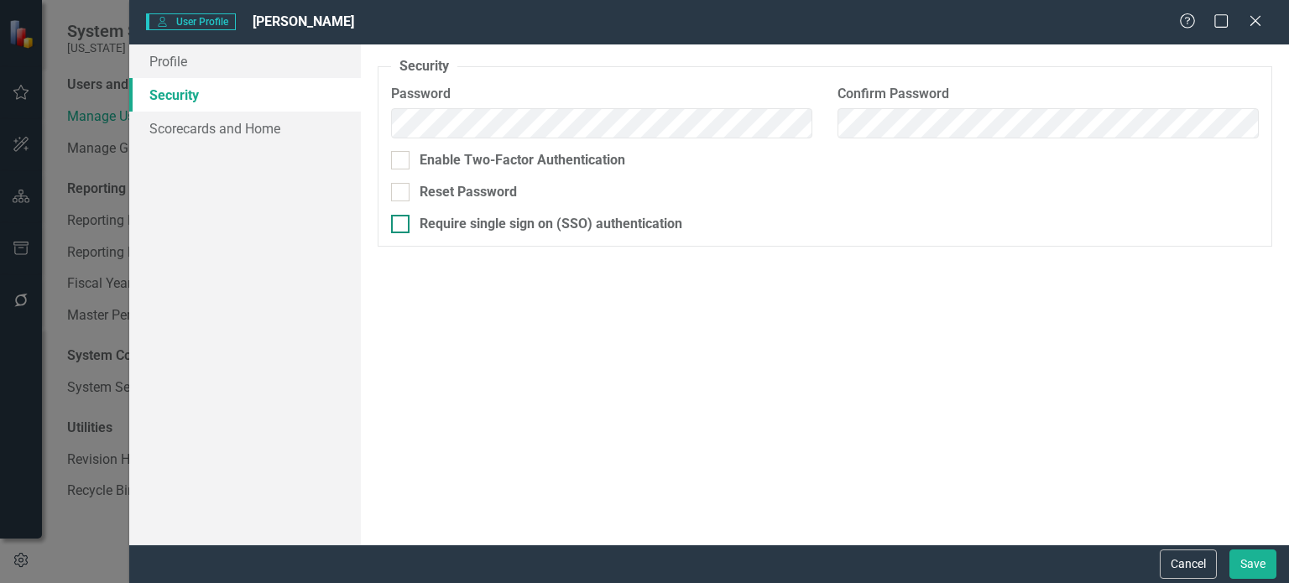
click at [399, 227] on div at bounding box center [400, 224] width 18 height 18
click at [399, 226] on input "Require single sign on (SSO) authentication" at bounding box center [396, 220] width 11 height 11
checkbox input "true"
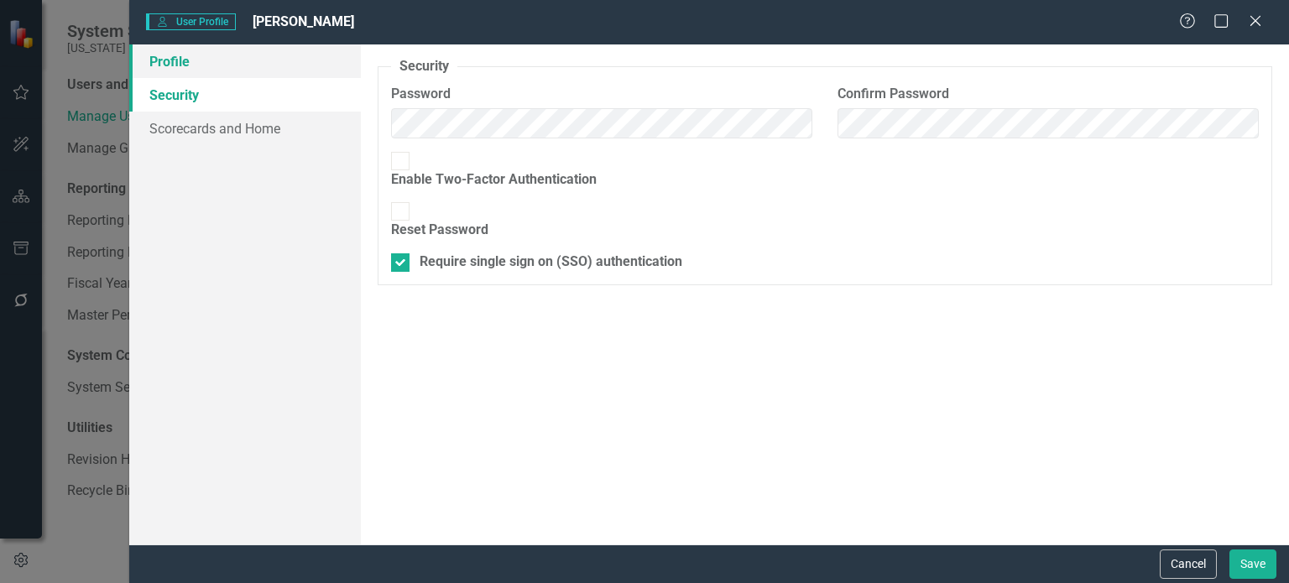
click at [175, 60] on link "Profile" at bounding box center [245, 61] width 232 height 34
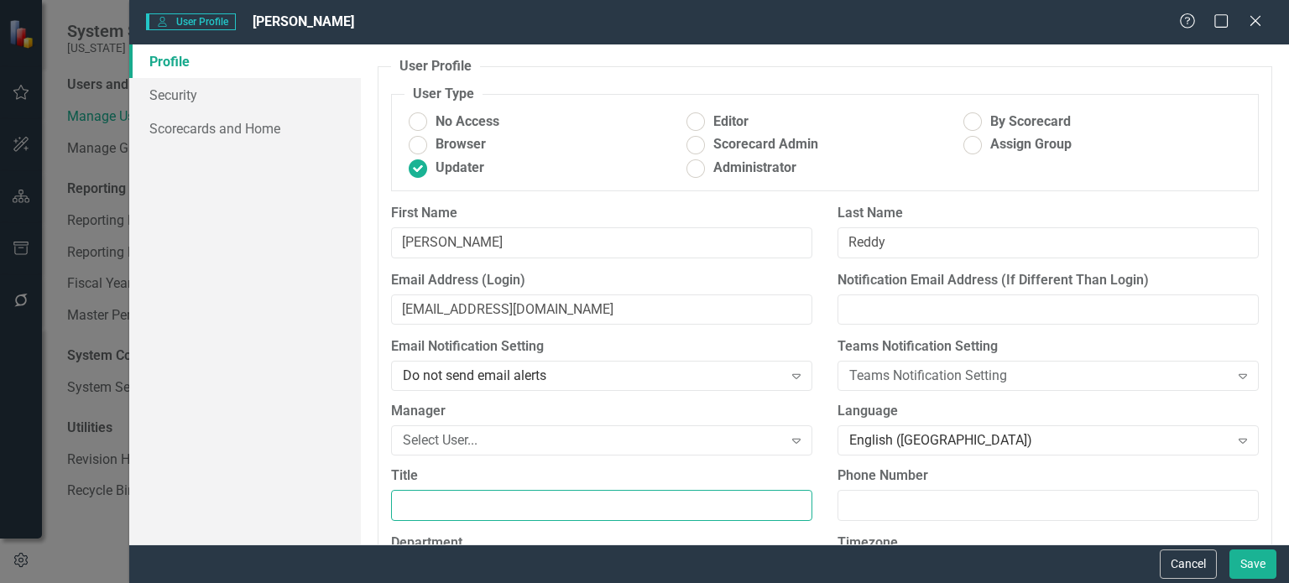
click at [451, 500] on input "Title" at bounding box center [601, 505] width 421 height 31
paste input "Data Visualization Developer"
type input "Data Visualization Developer"
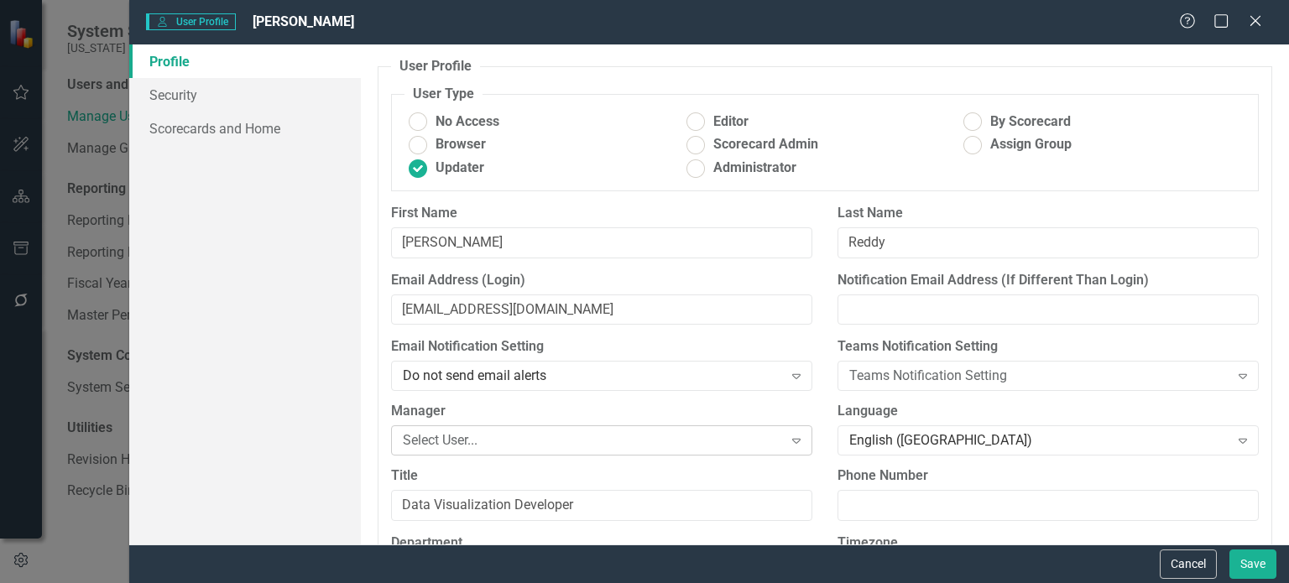
click at [478, 436] on div "Select User..." at bounding box center [592, 440] width 379 height 19
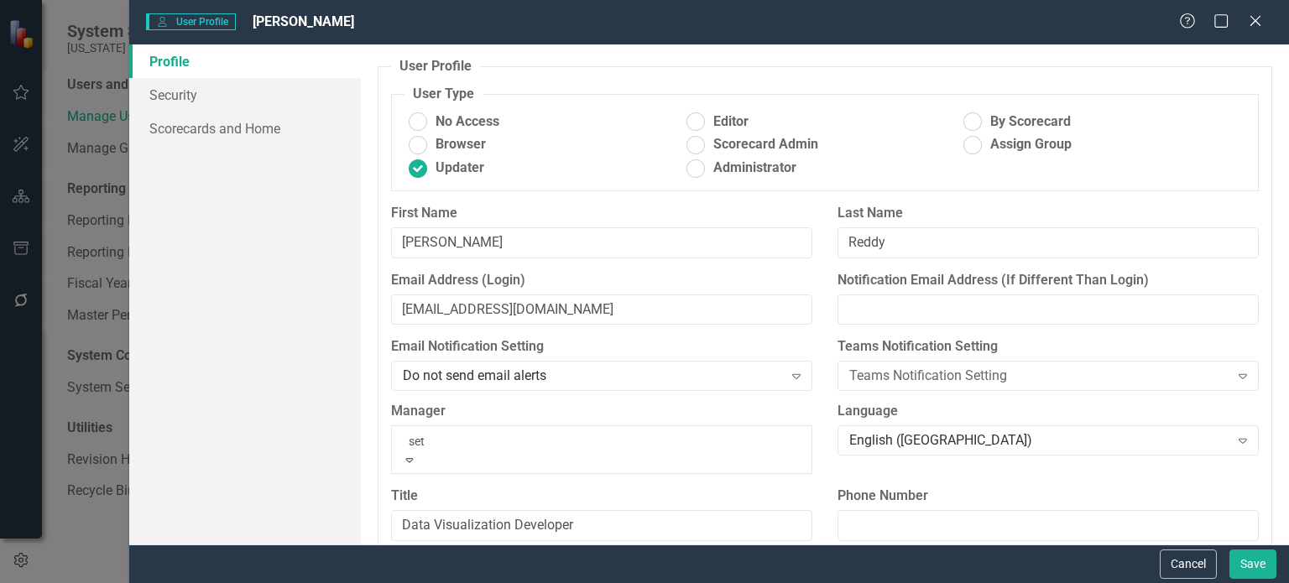
type input "[PERSON_NAME]"
click at [239, 582] on span "[PERSON_NAME]" at bounding box center [119, 592] width 239 height 16
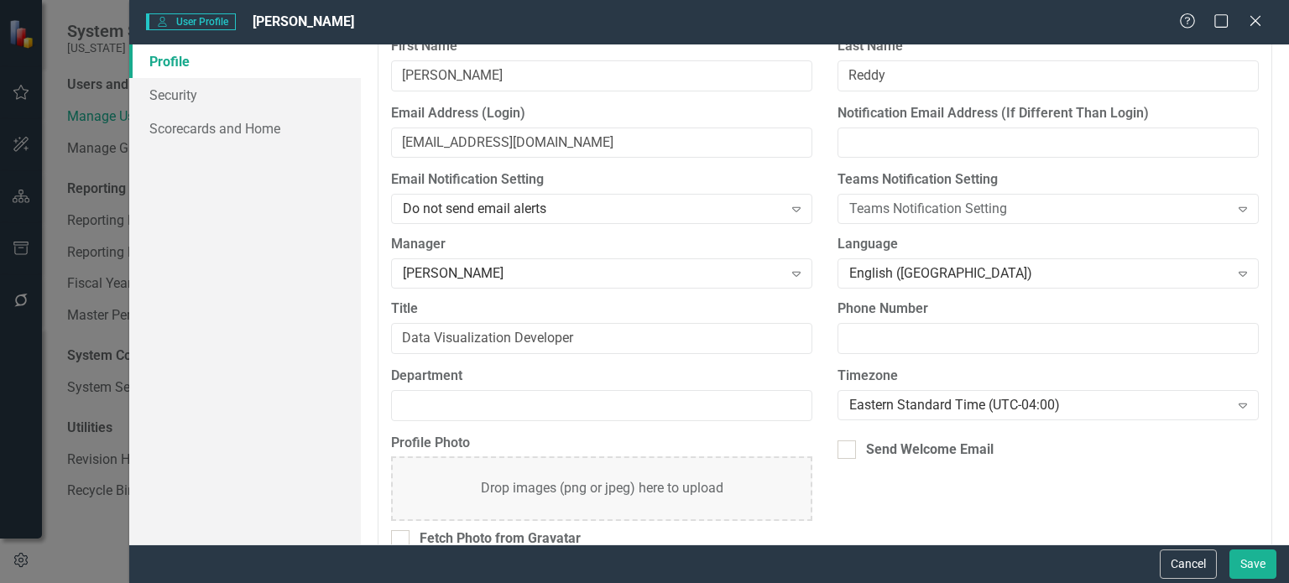
scroll to position [168, 0]
click at [472, 405] on input "Department" at bounding box center [601, 404] width 421 height 31
paste input "OIT - Office of Information Technology (OIT)"
type input "OIT - Office of Information Technology (OIT)"
click at [941, 336] on input "Phone Number" at bounding box center [1047, 337] width 421 height 31
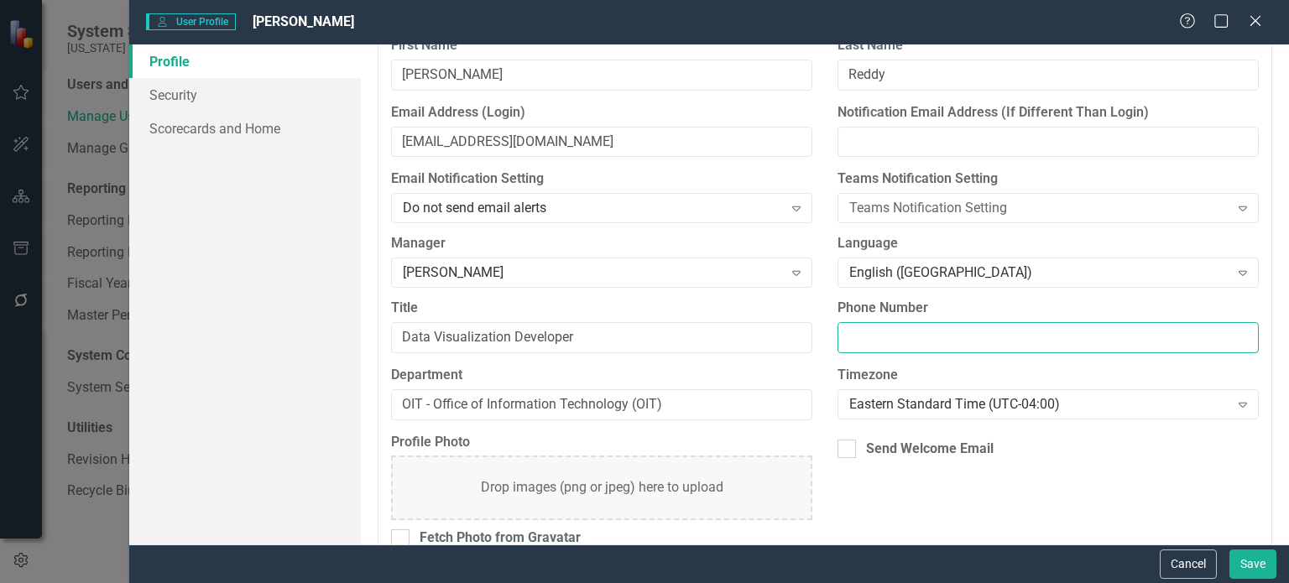
paste input "[PHONE_NUMBER]"
type input "[PHONE_NUMBER]"
click at [207, 127] on link "Scorecards and Home" at bounding box center [245, 129] width 232 height 34
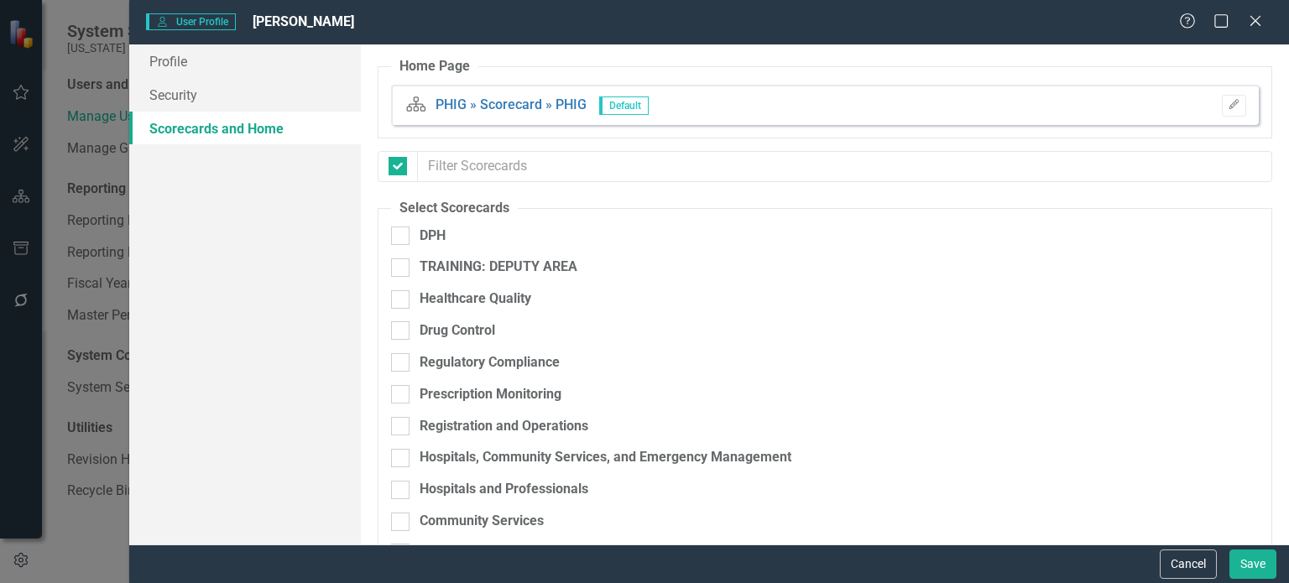
checkbox input "false"
click at [183, 90] on link "Security" at bounding box center [245, 95] width 232 height 34
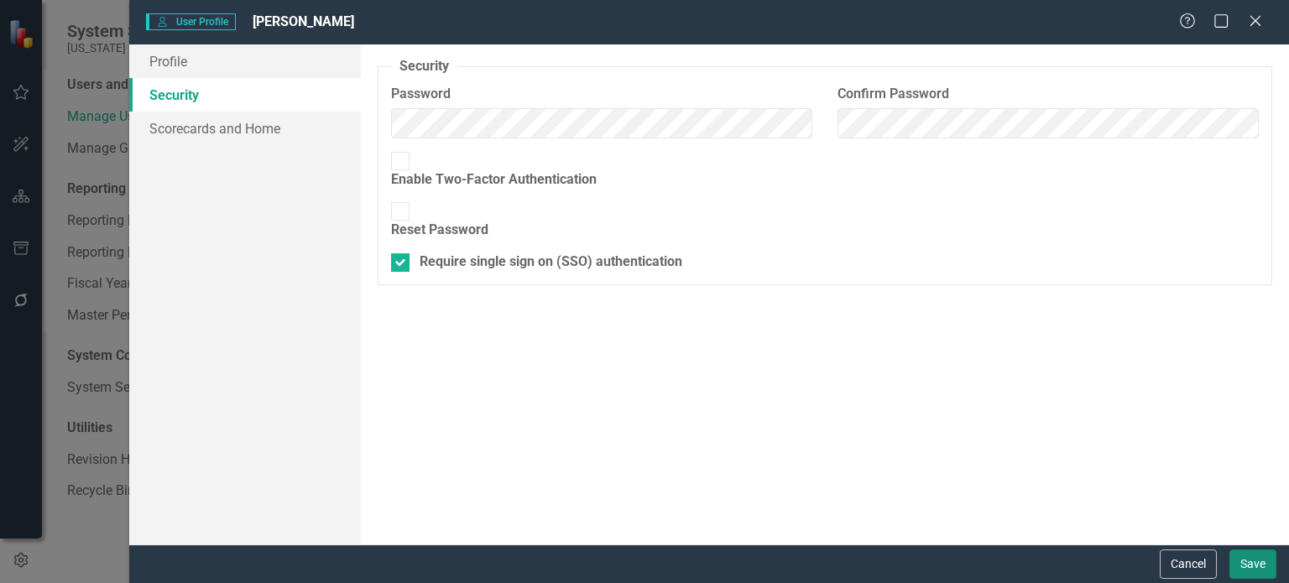
click at [1260, 563] on button "Save" at bounding box center [1252, 564] width 47 height 29
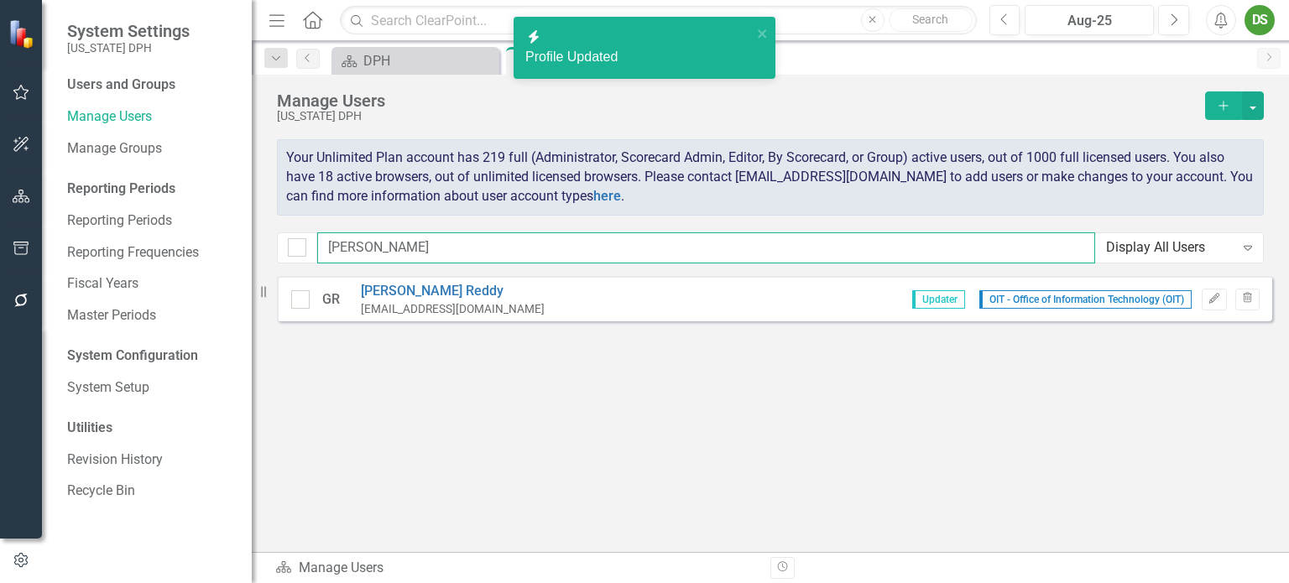
click at [381, 237] on input "[PERSON_NAME]" at bounding box center [706, 247] width 778 height 31
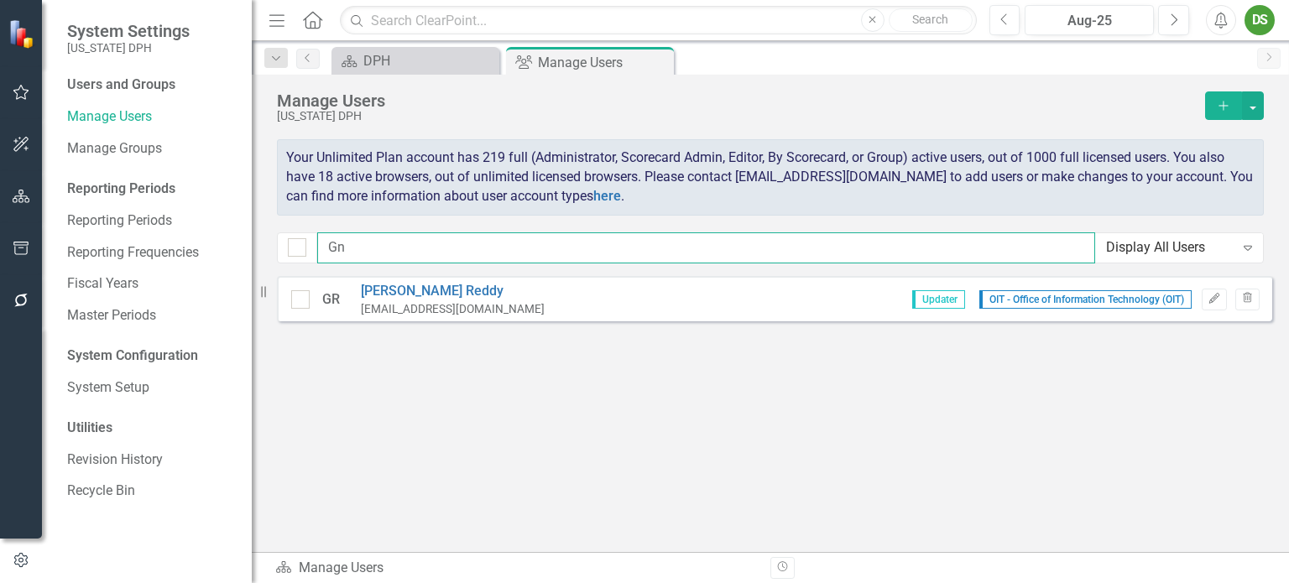
type input "G"
type input "Sai"
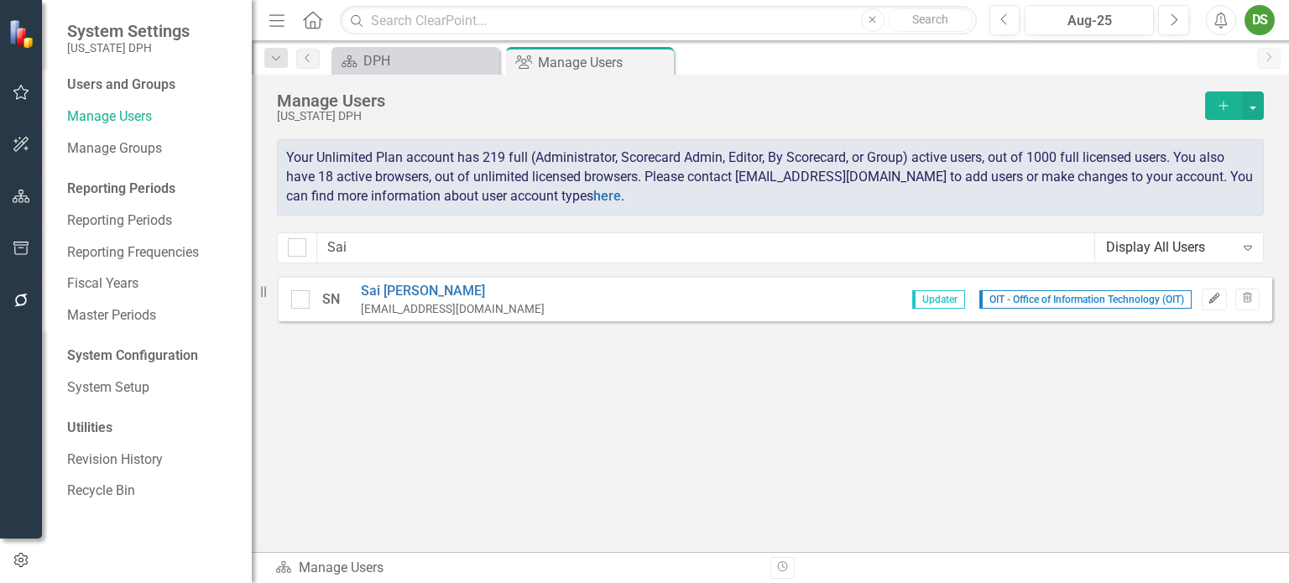
click at [1215, 300] on icon "Edit" at bounding box center [1213, 299] width 13 height 10
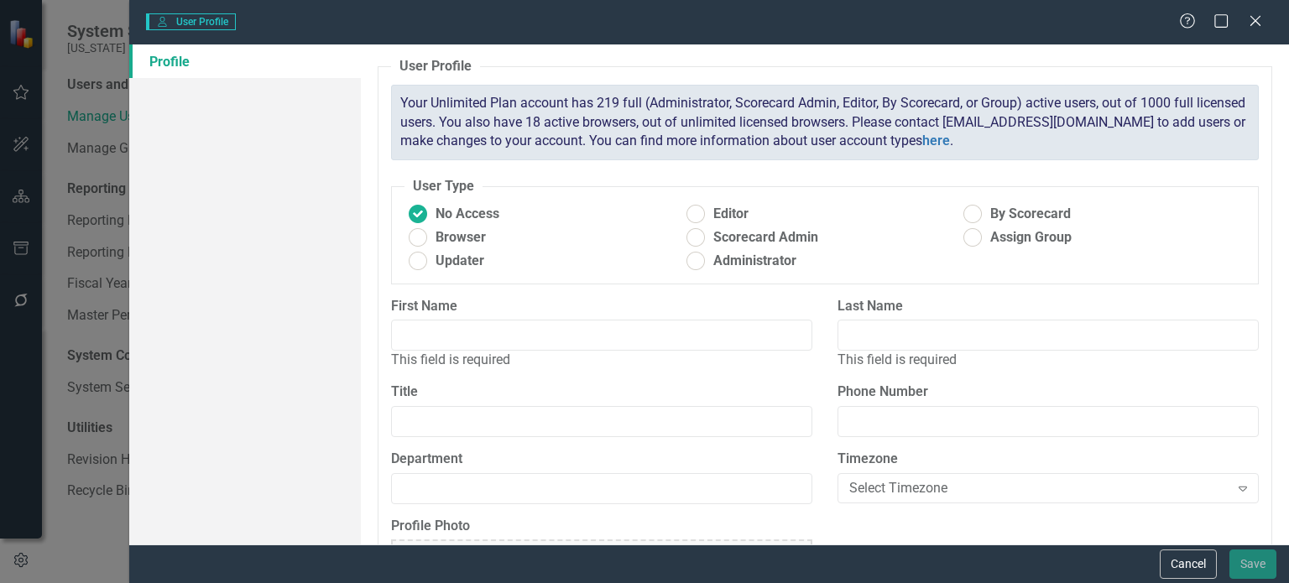
type input "Sai"
type input "[PERSON_NAME]"
type input "Application Developer II"
type input "OIT - Office of Information Technology (OIT)"
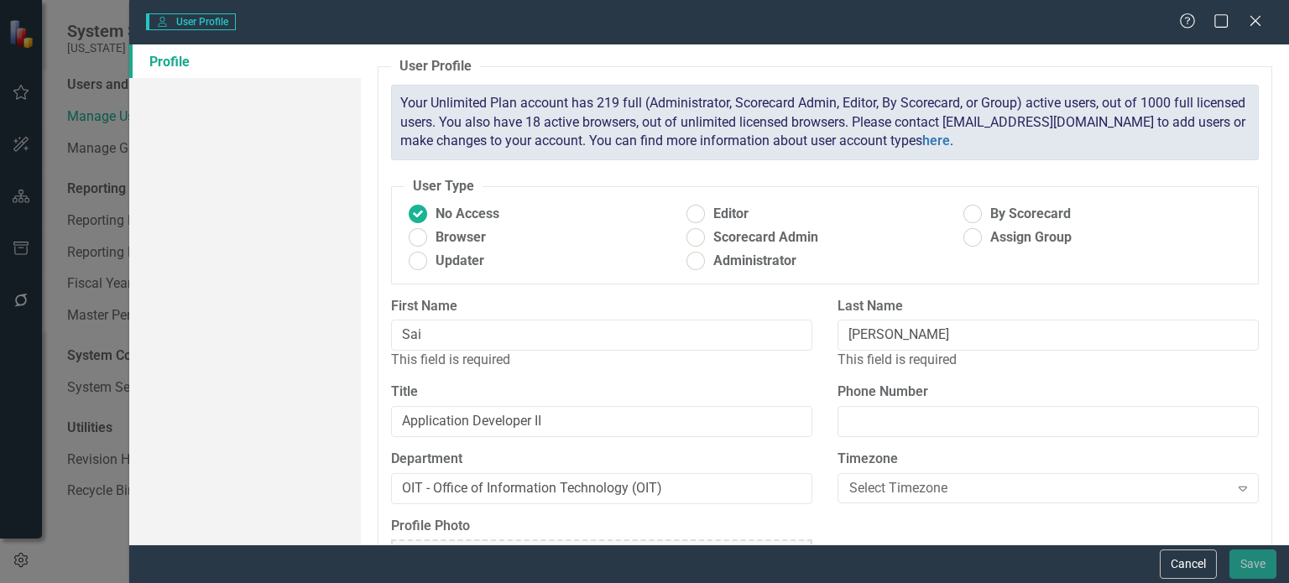
radio input "false"
radio input "true"
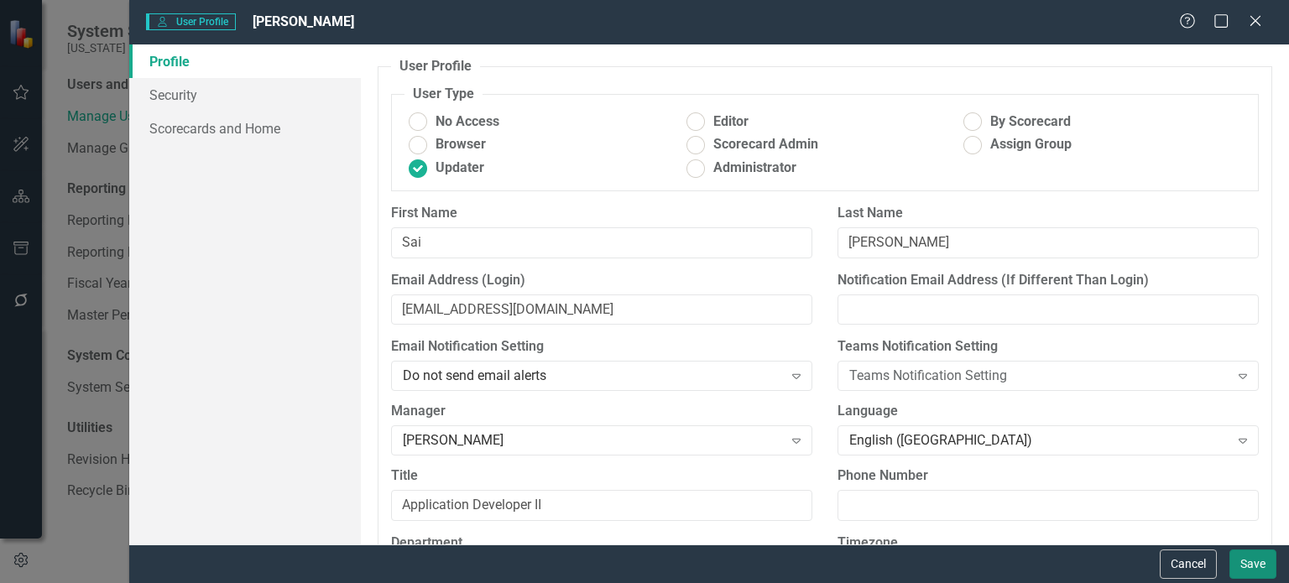
click at [1252, 561] on button "Save" at bounding box center [1252, 564] width 47 height 29
